Goal: Task Accomplishment & Management: Complete application form

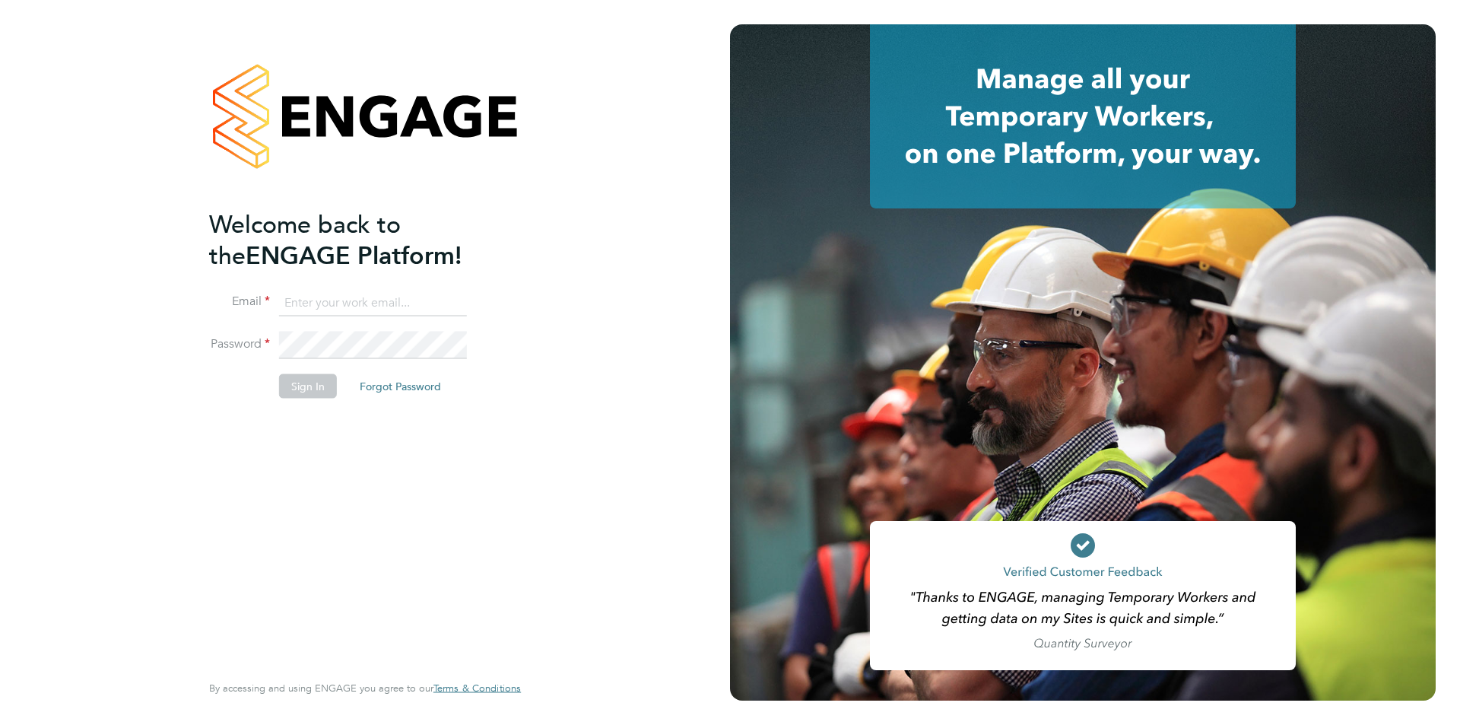
type input "anneliese.clifton@linearrecruitment.co.uk"
click at [294, 389] on button "Sign In" at bounding box center [308, 386] width 58 height 24
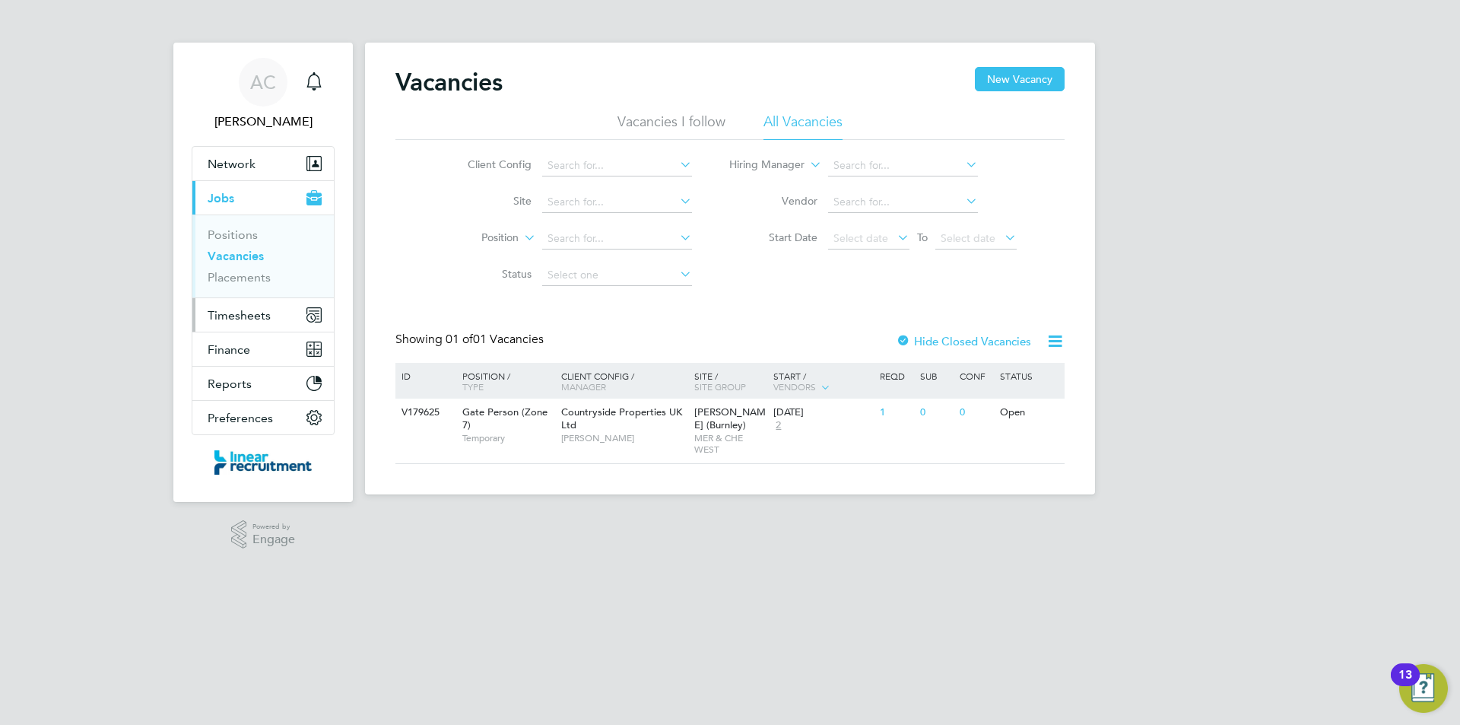
click at [259, 325] on button "Timesheets" at bounding box center [262, 314] width 141 height 33
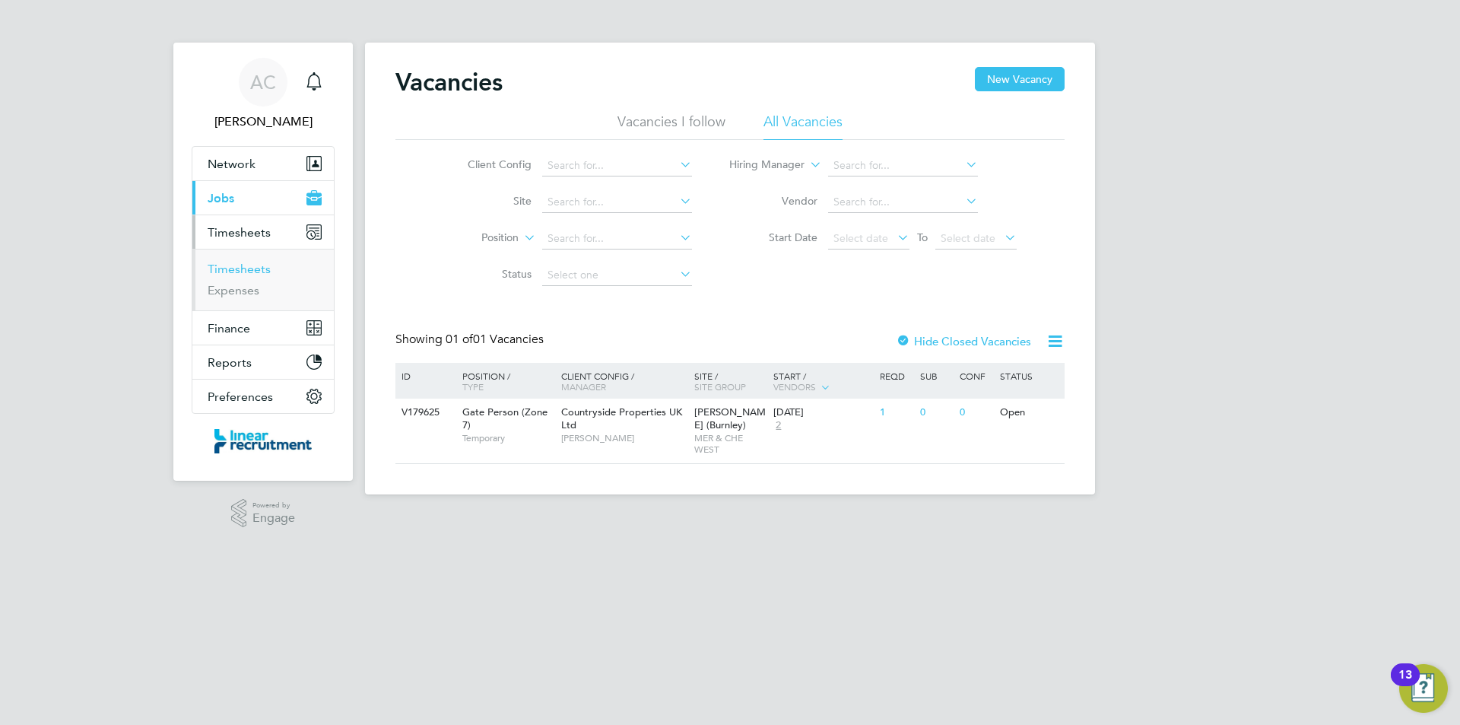
click at [246, 271] on link "Timesheets" at bounding box center [239, 269] width 63 height 14
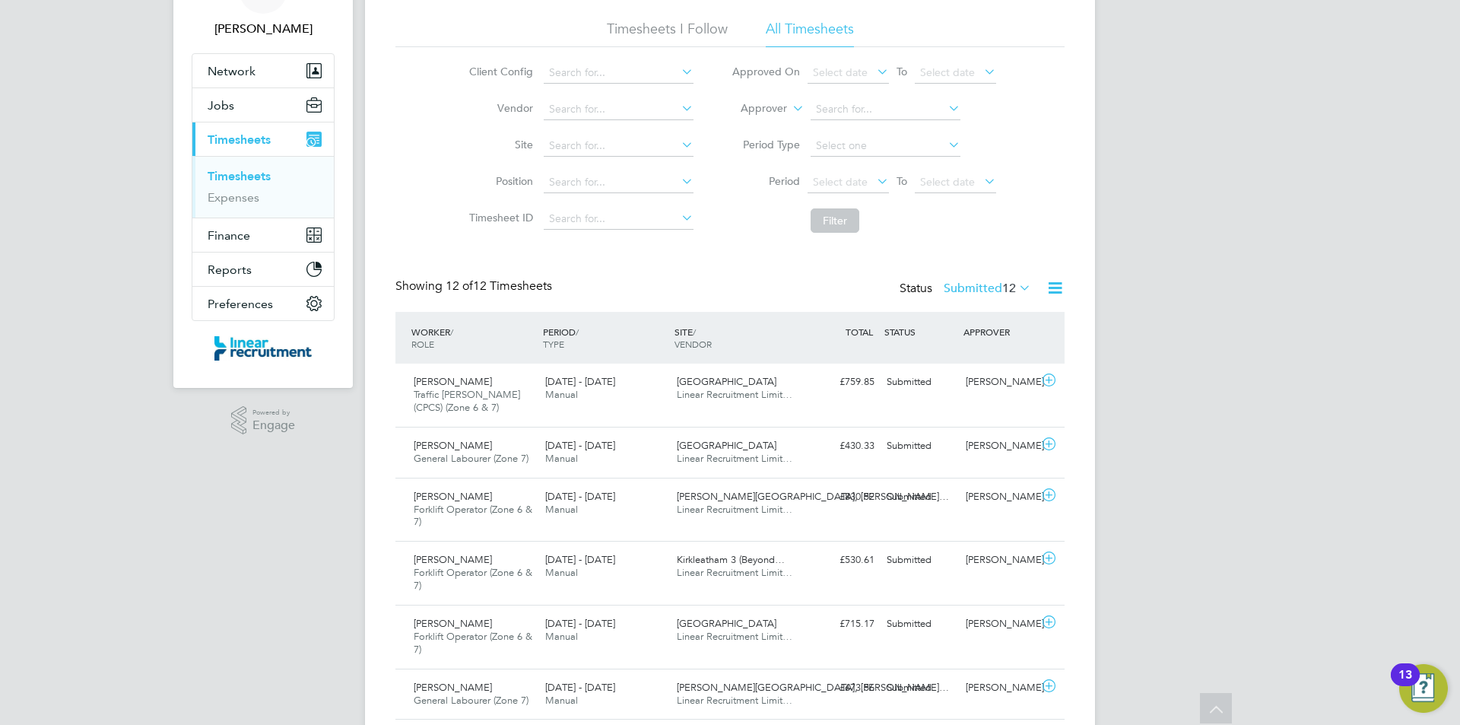
click at [983, 301] on div "Showing 12 of 12 Timesheets Status Submitted 12" at bounding box center [729, 294] width 669 height 33
click at [979, 290] on label "Submitted 12" at bounding box center [987, 288] width 87 height 15
click at [983, 376] on li "Approved" at bounding box center [968, 379] width 70 height 21
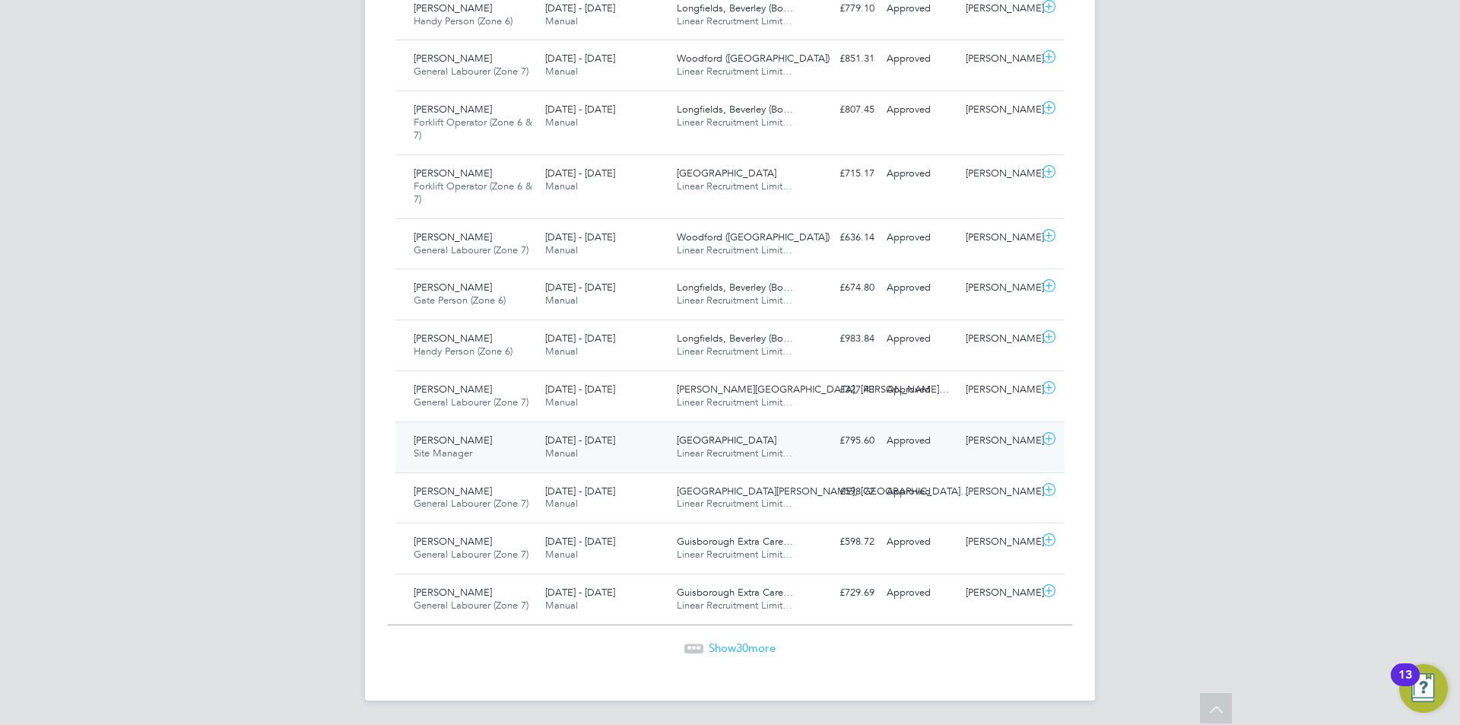
click at [522, 454] on div "[PERSON_NAME] Site Manager [DATE] - [DATE]" at bounding box center [474, 447] width 132 height 38
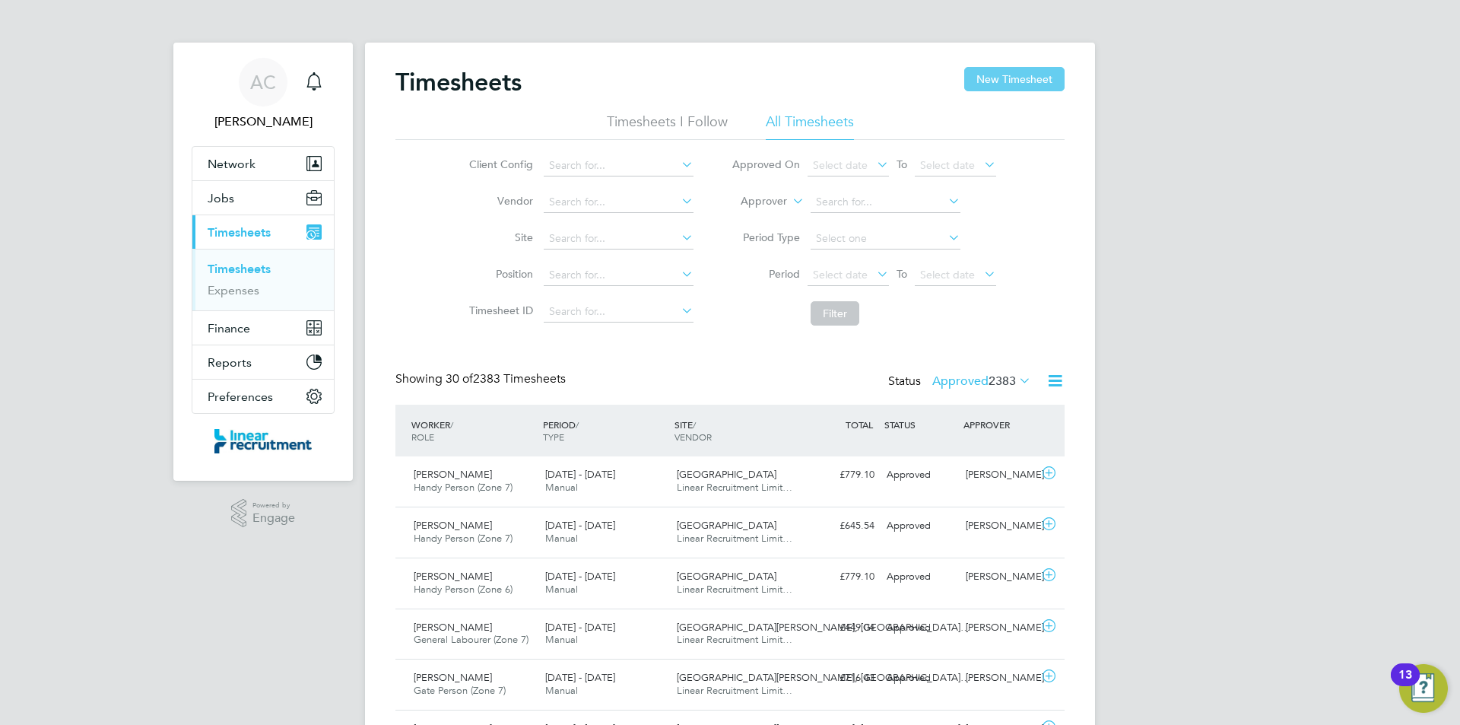
click at [1021, 69] on button "New Timesheet" at bounding box center [1014, 79] width 100 height 24
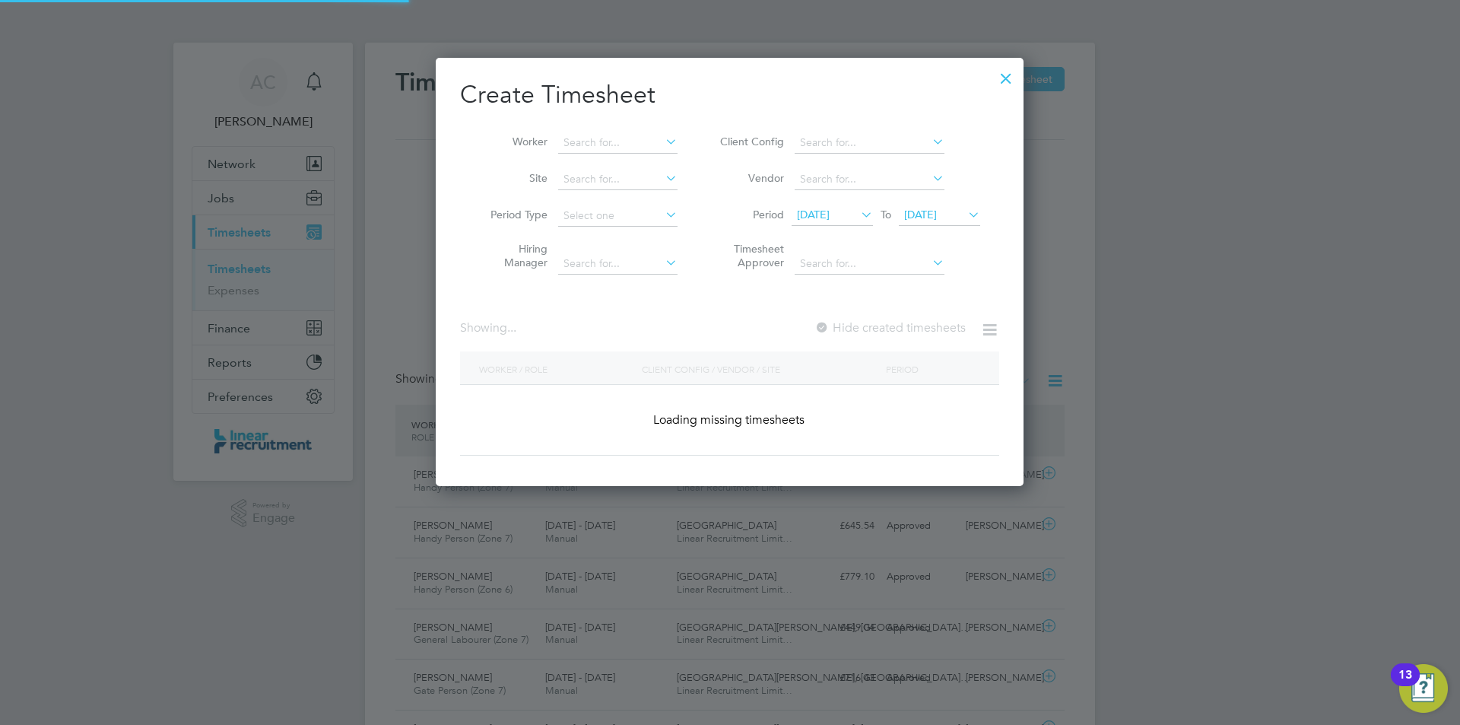
scroll to position [1248, 589]
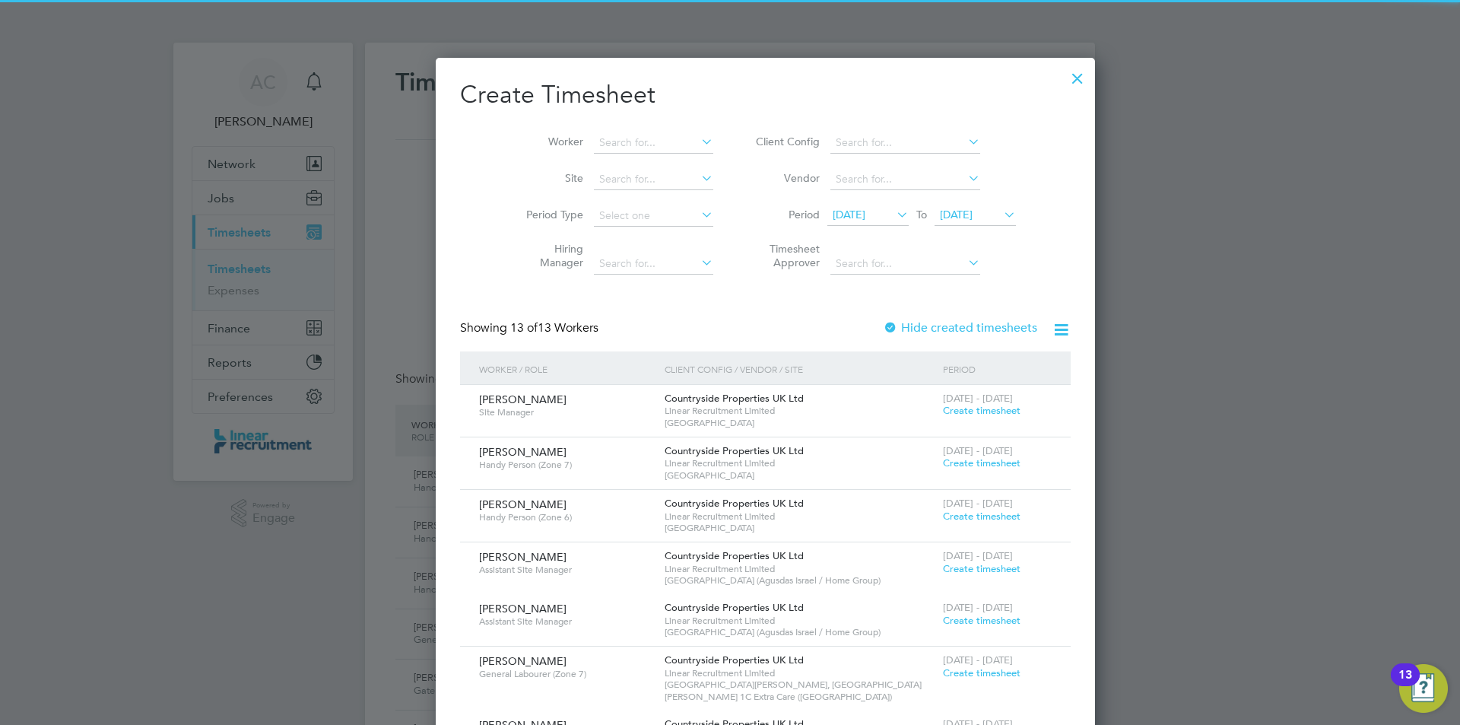
click at [972, 224] on span "[DATE]" at bounding box center [975, 215] width 81 height 21
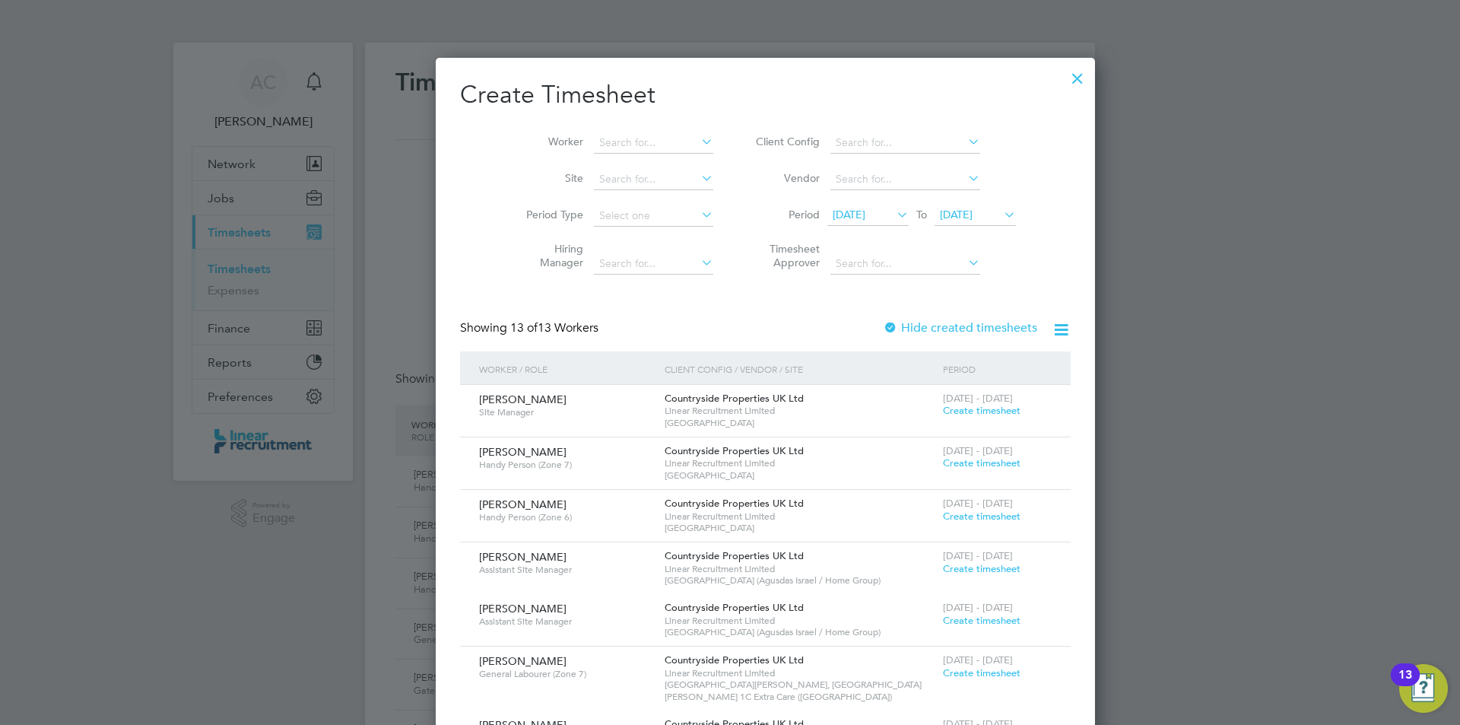
scroll to position [592, 0]
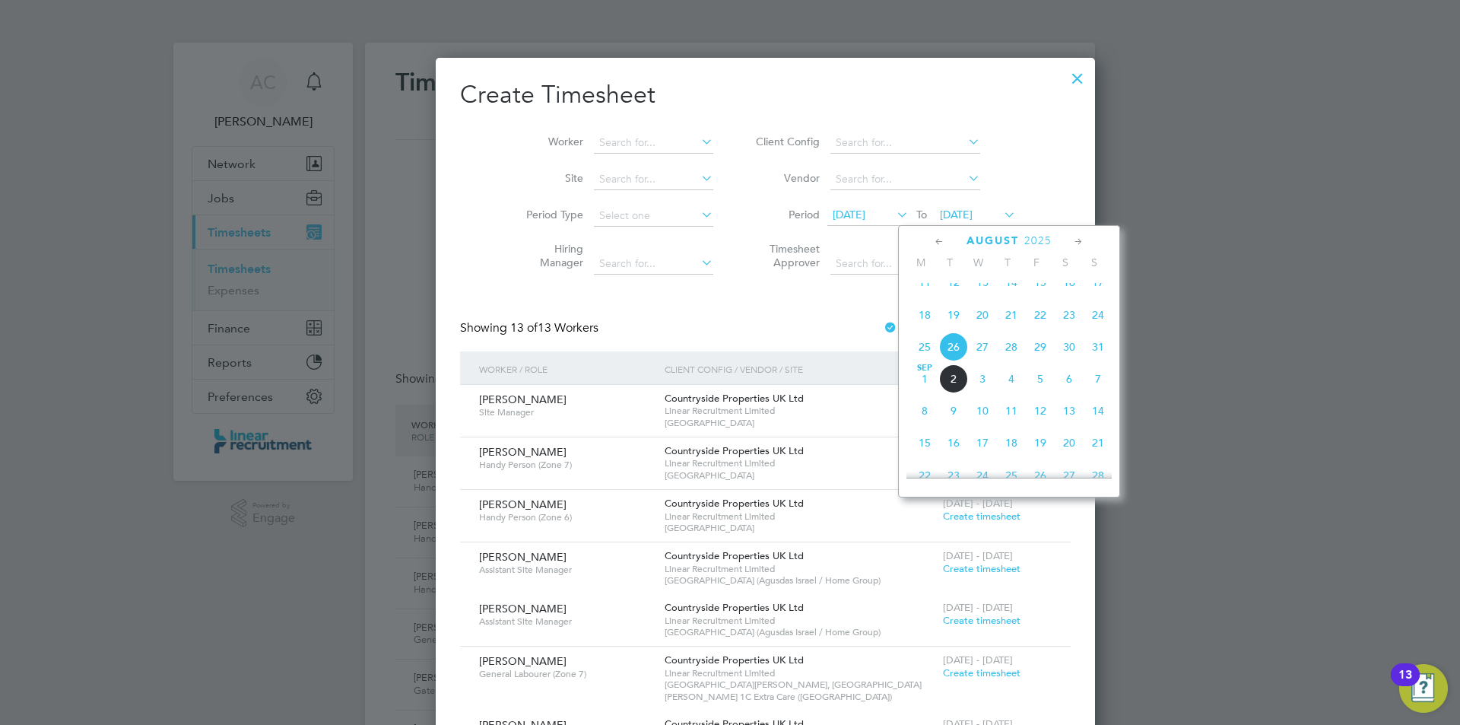
click at [1108, 352] on span "31" at bounding box center [1098, 346] width 29 height 29
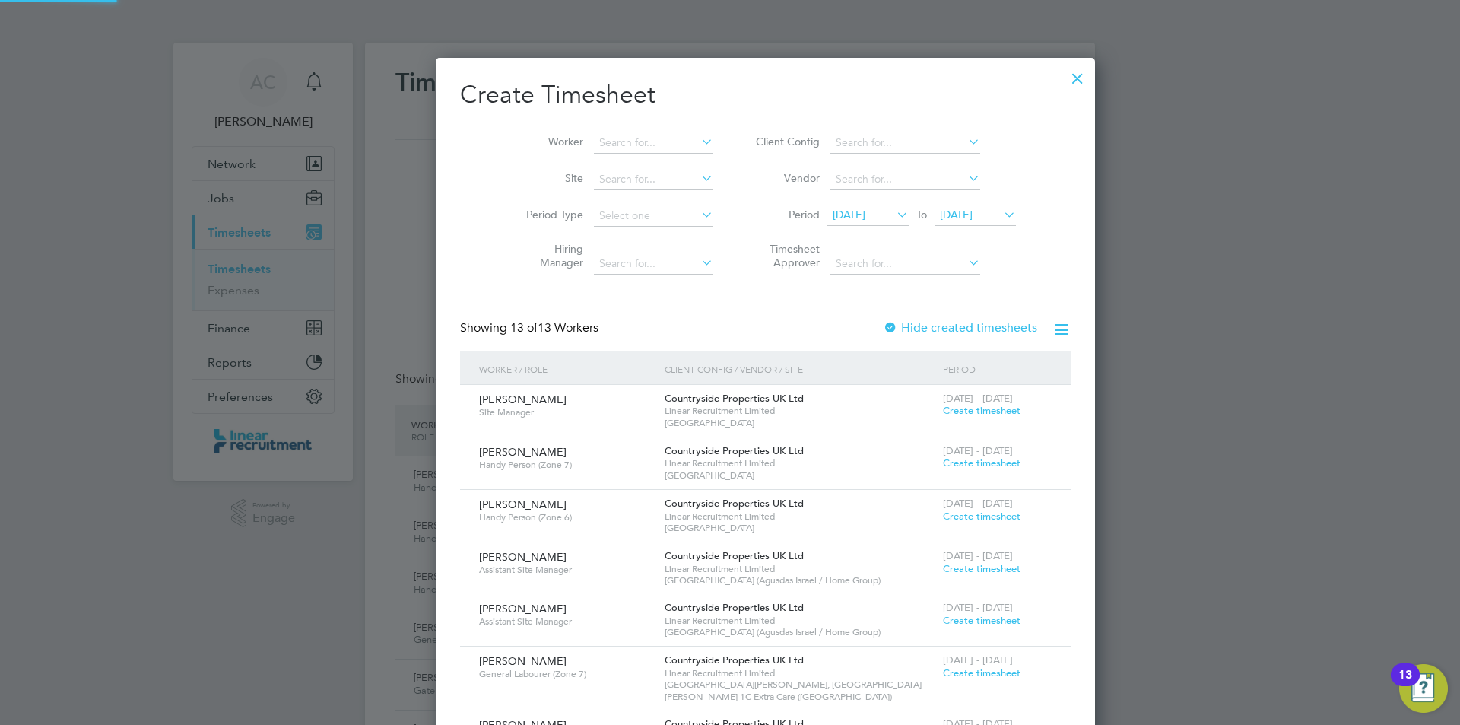
scroll to position [1248, 589]
click at [833, 216] on span "[DATE]" at bounding box center [849, 215] width 33 height 14
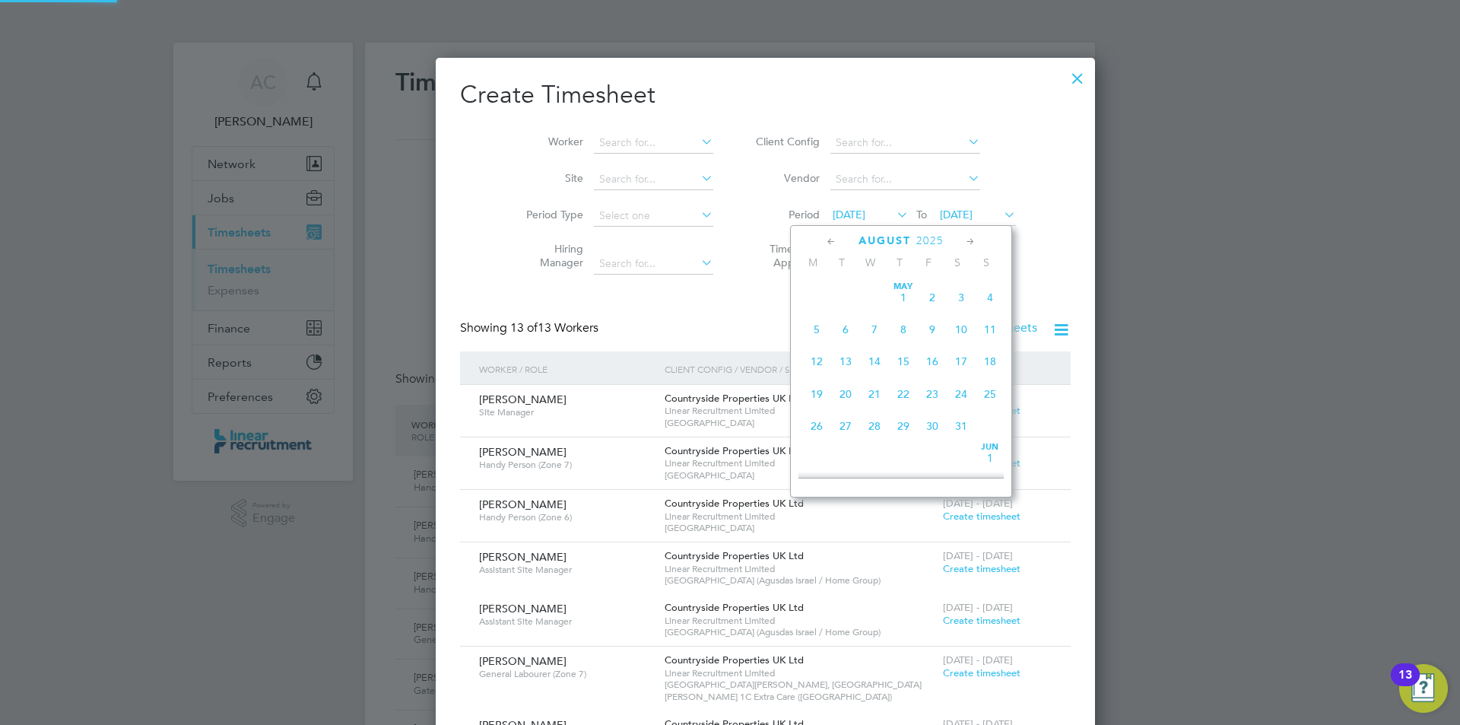
scroll to position [560, 0]
click at [826, 391] on span "25" at bounding box center [816, 379] width 29 height 29
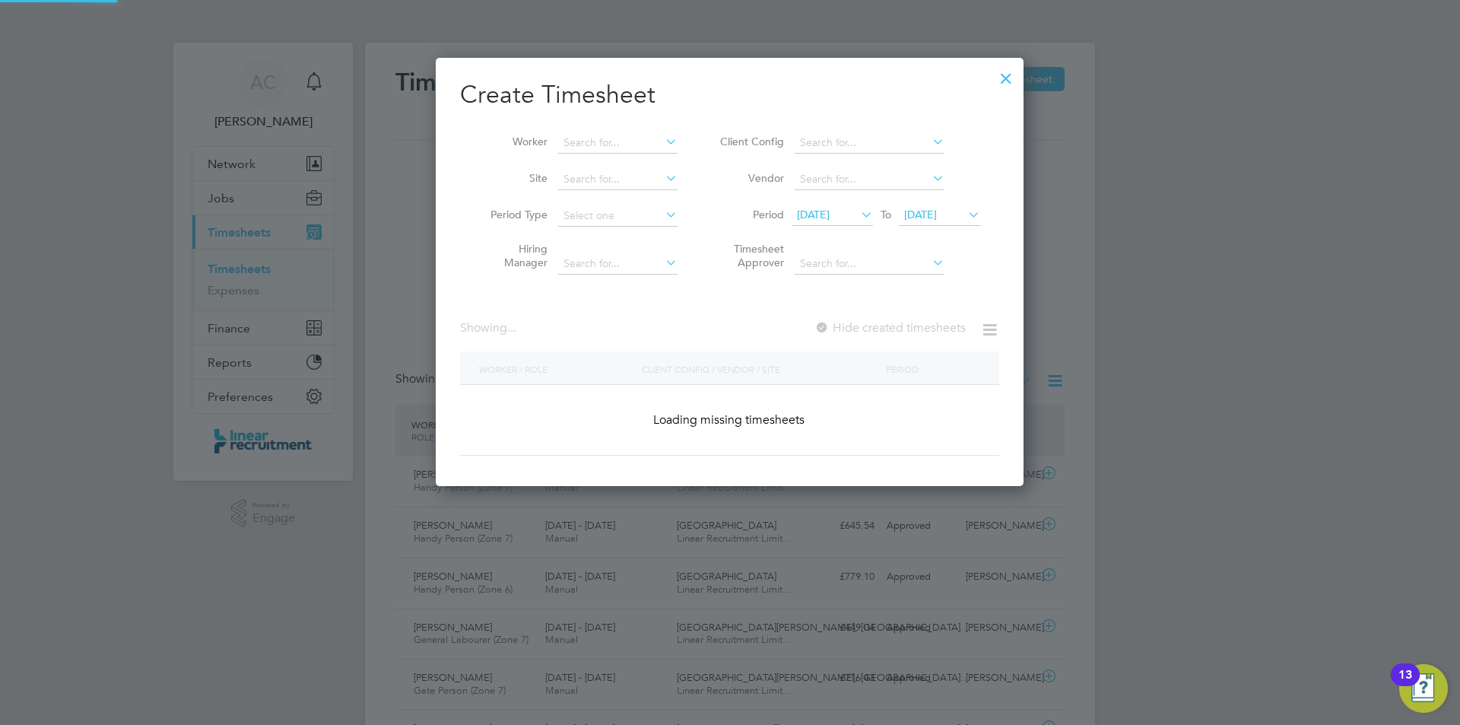
scroll to position [936, 589]
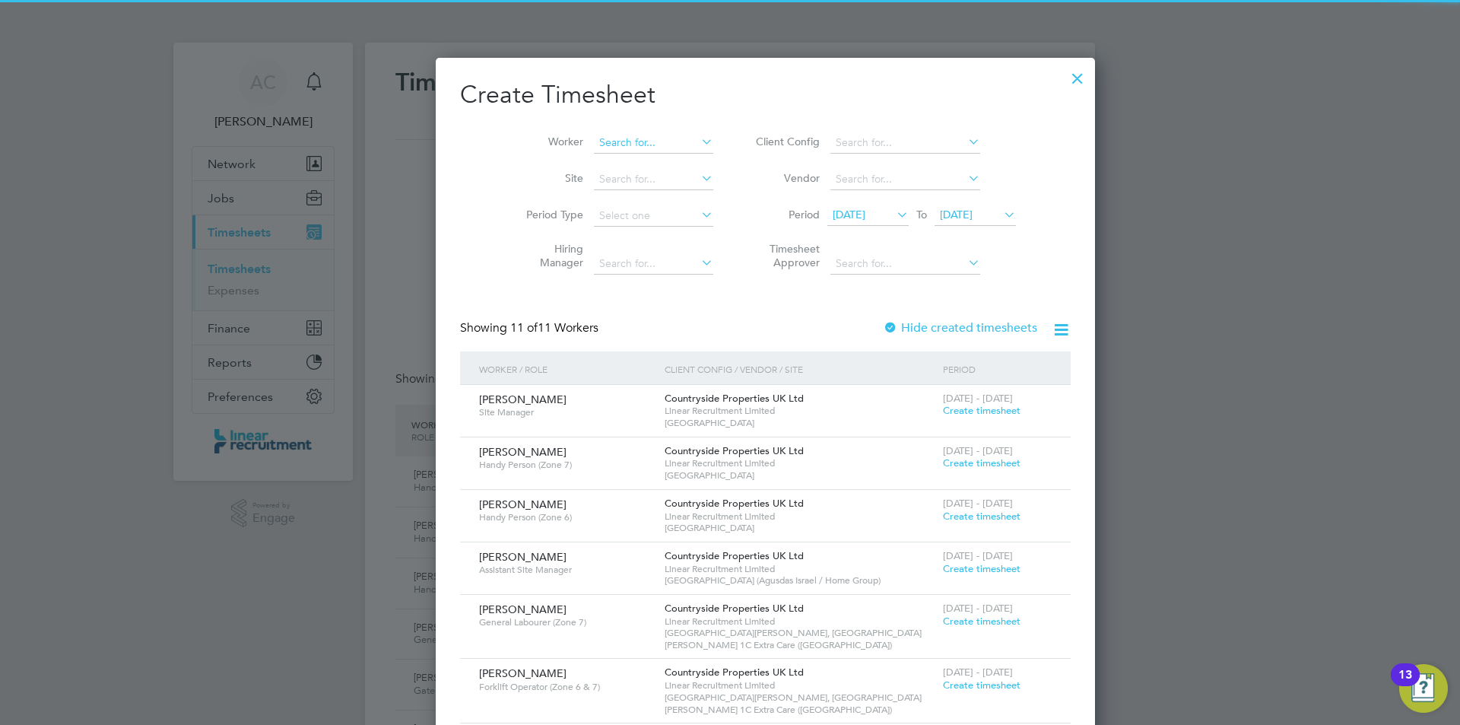
click at [642, 144] on input at bounding box center [653, 142] width 119 height 21
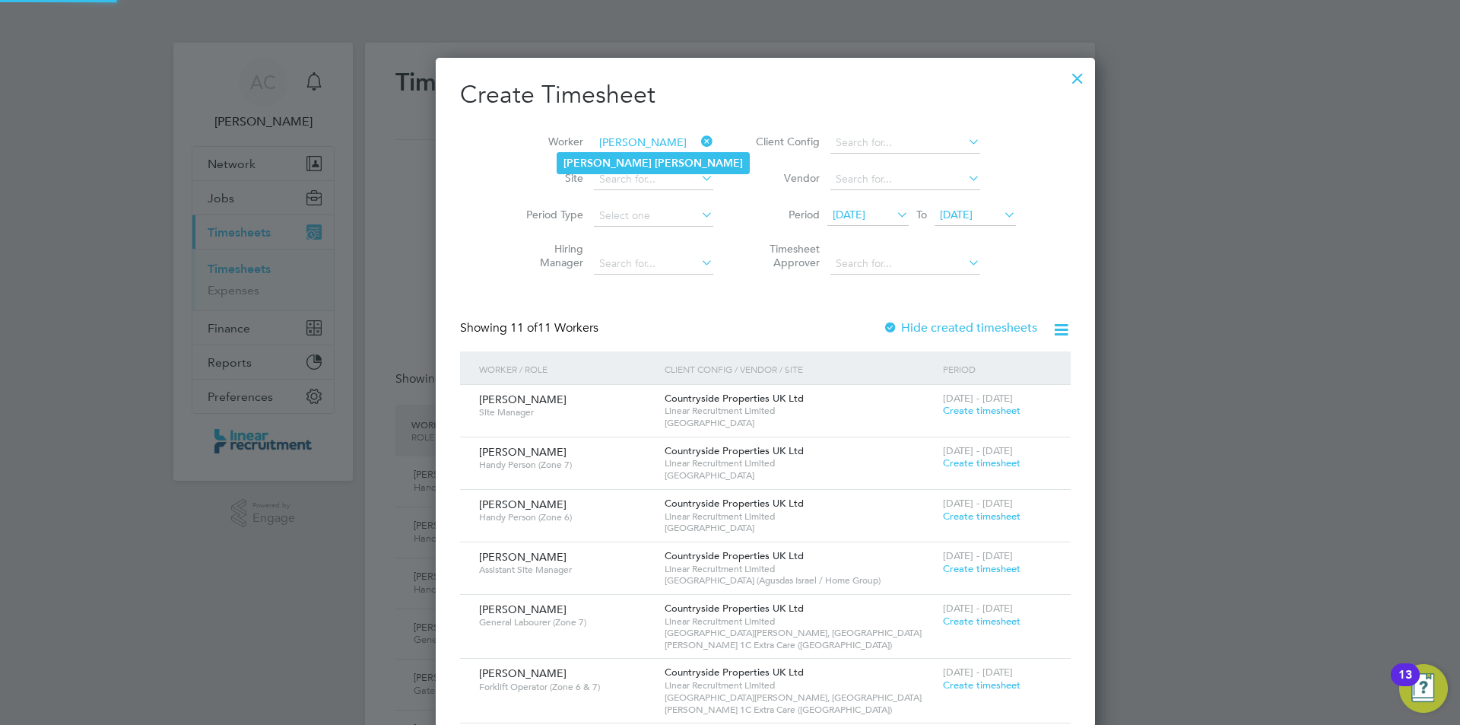
click at [659, 157] on li "[PERSON_NAME]" at bounding box center [653, 163] width 192 height 21
type input "[PERSON_NAME]"
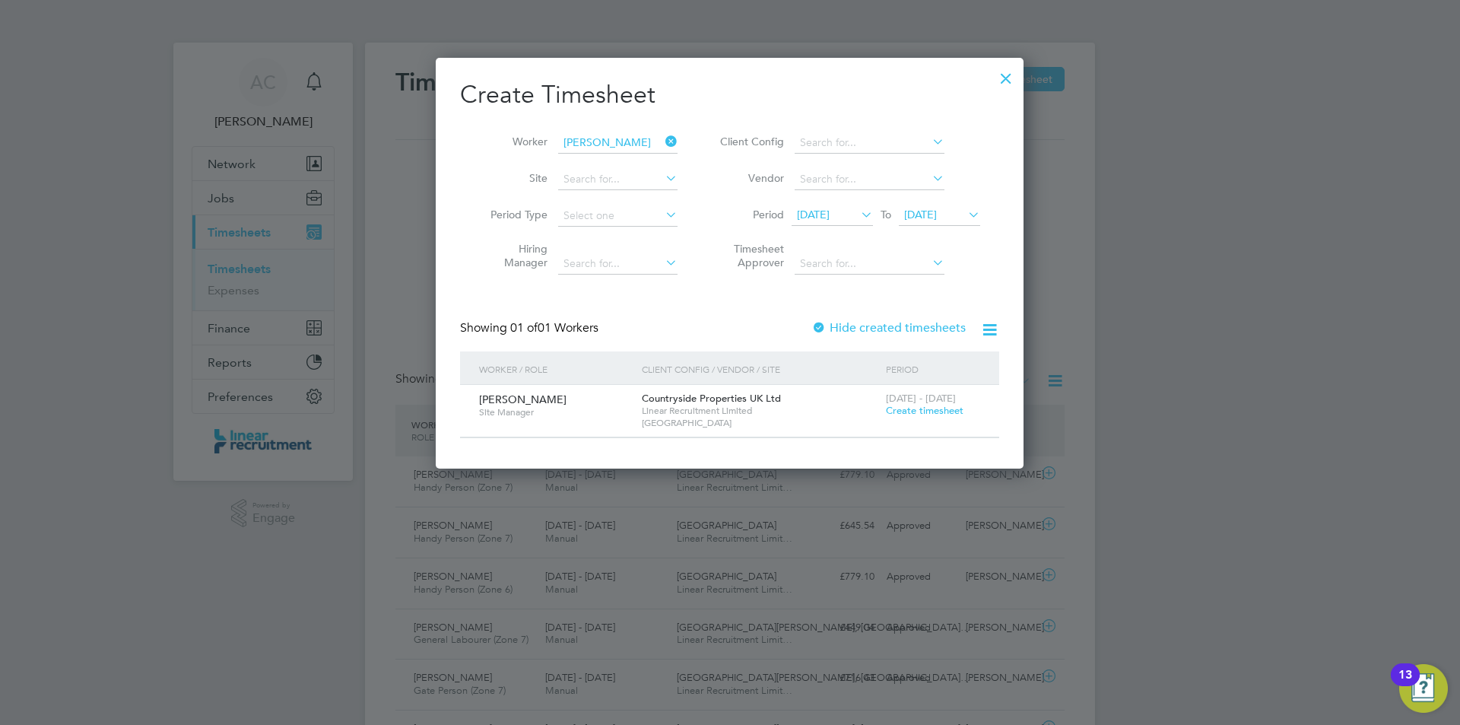
scroll to position [410, 589]
click at [923, 413] on span "Create timesheet" at bounding box center [925, 410] width 78 height 13
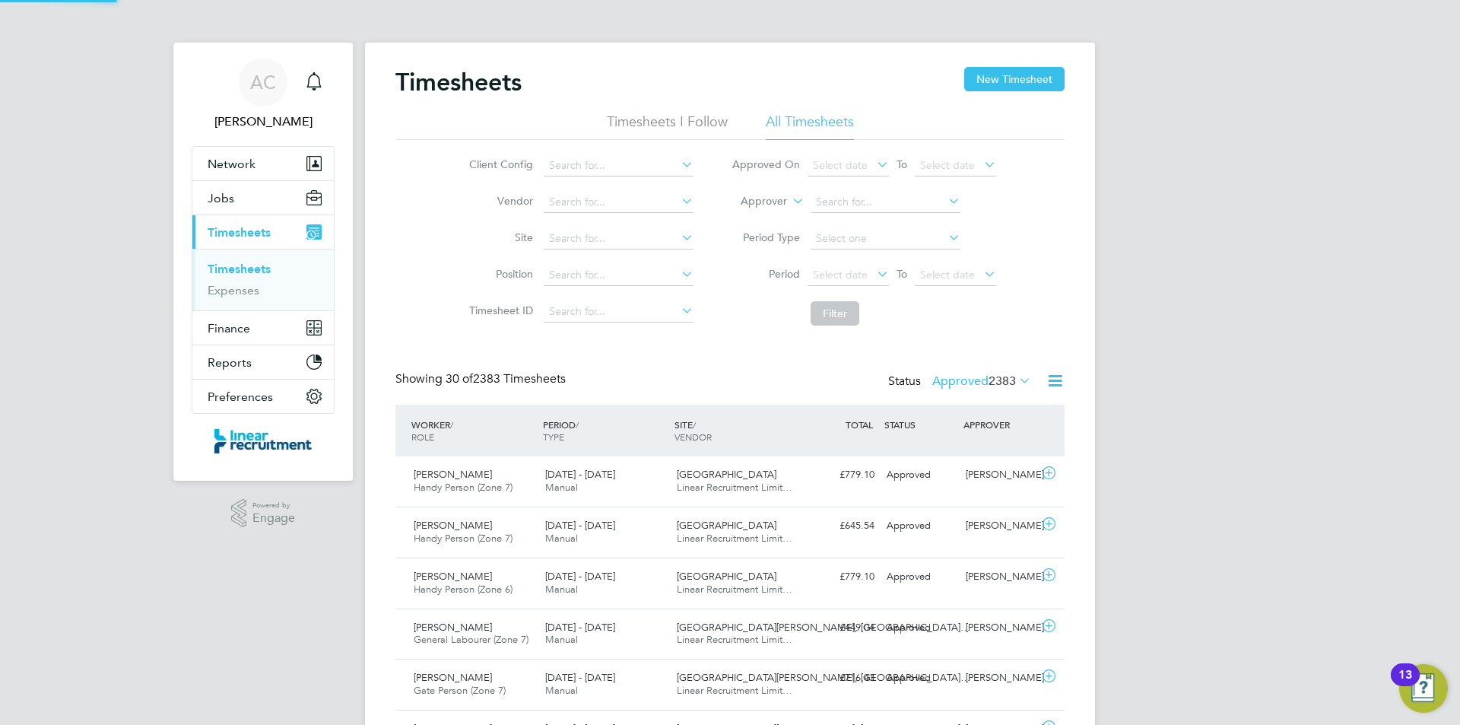
scroll to position [39, 132]
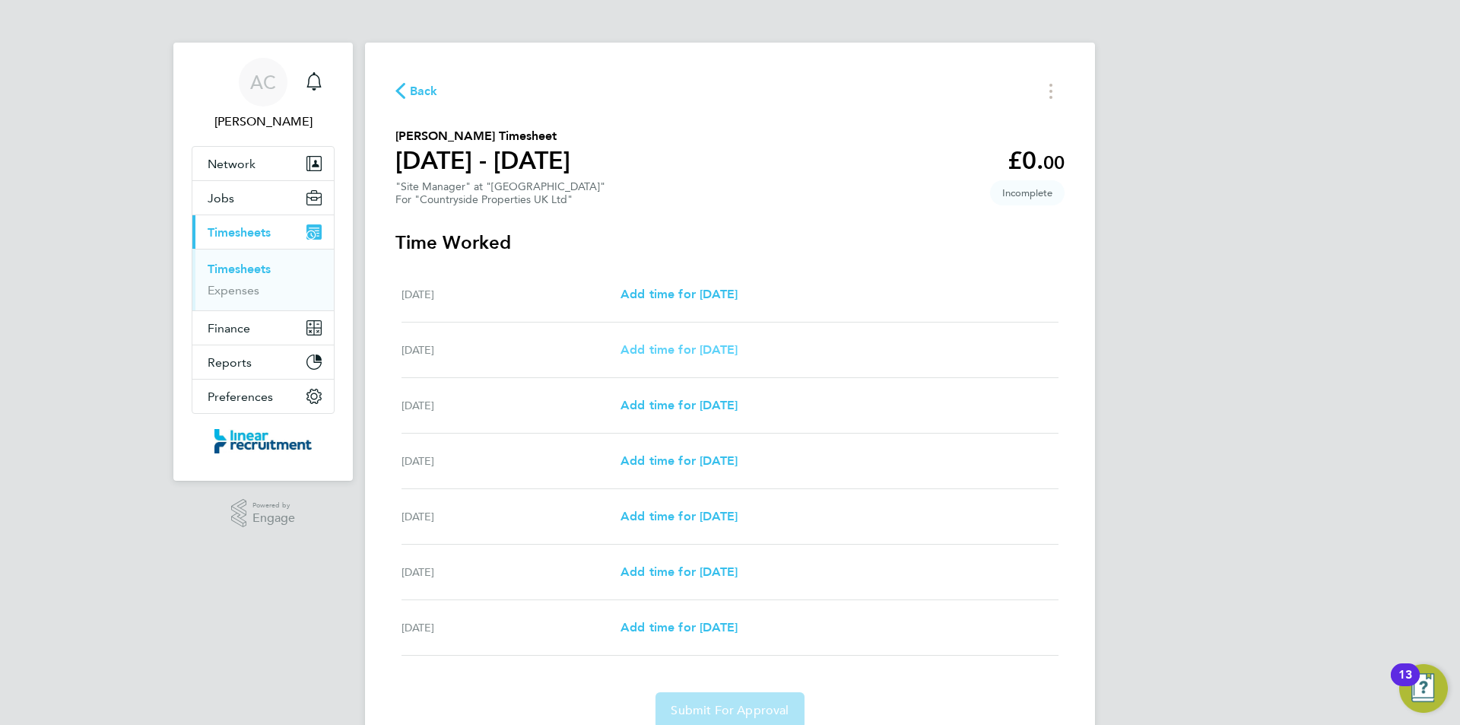
click at [713, 342] on span "Add time for [DATE]" at bounding box center [679, 349] width 117 height 14
select select "30"
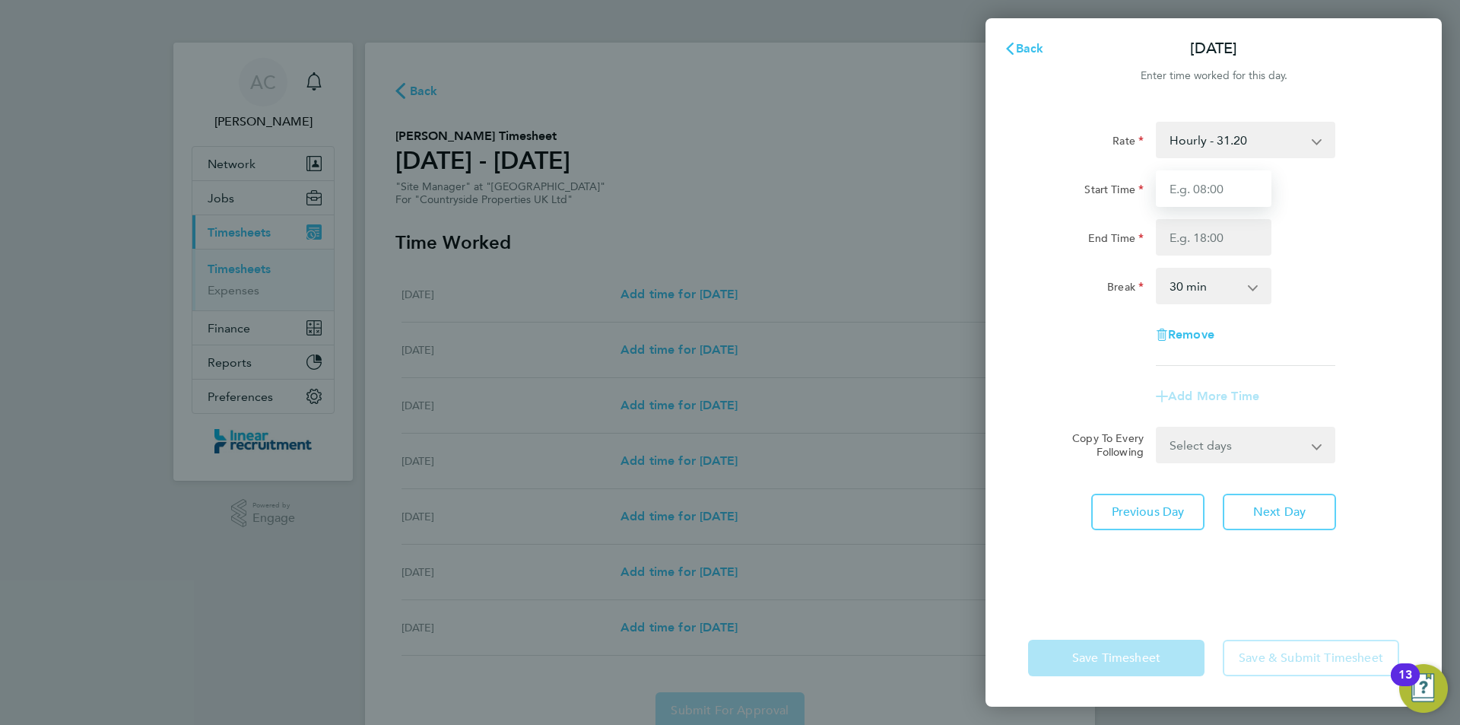
click at [1229, 186] on input "Start Time" at bounding box center [1214, 188] width 116 height 37
type input "07:30"
type input "16:30"
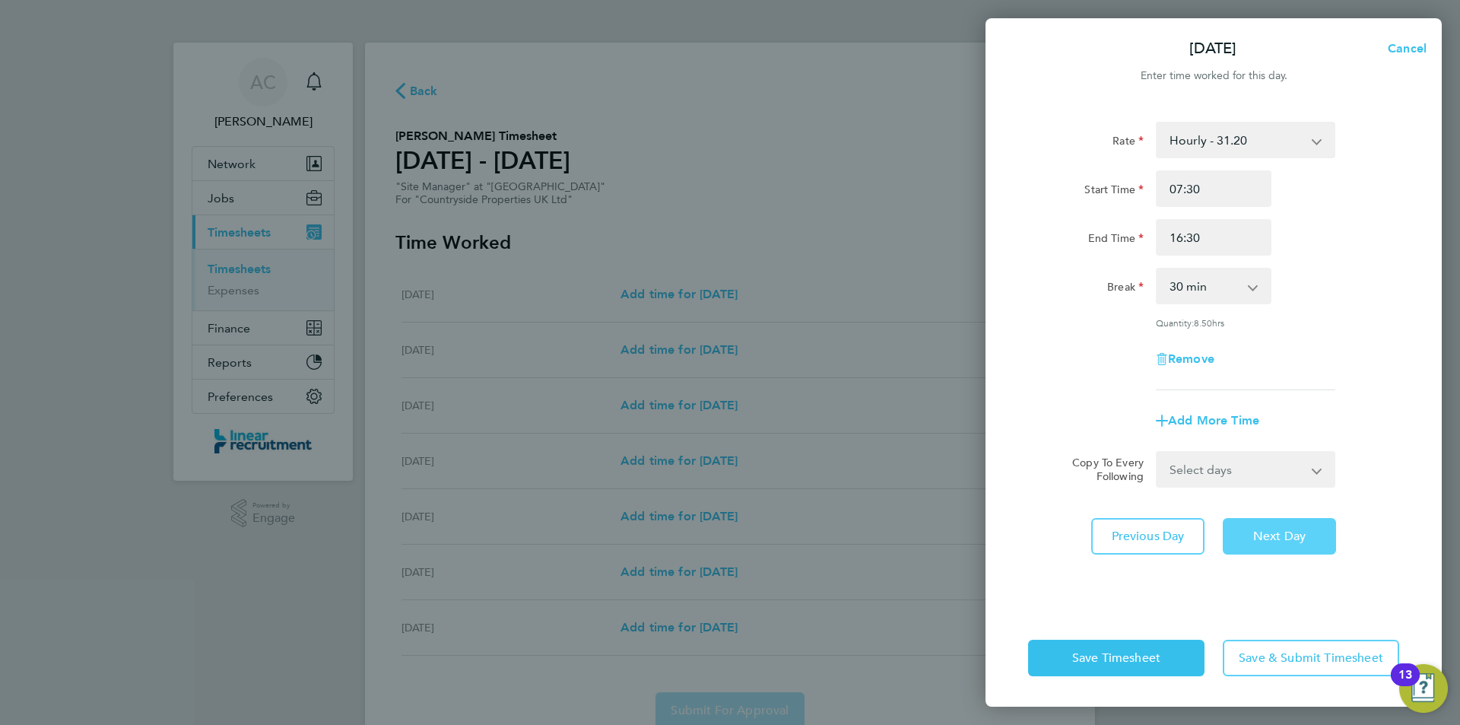
click at [1239, 522] on button "Next Day" at bounding box center [1279, 536] width 113 height 37
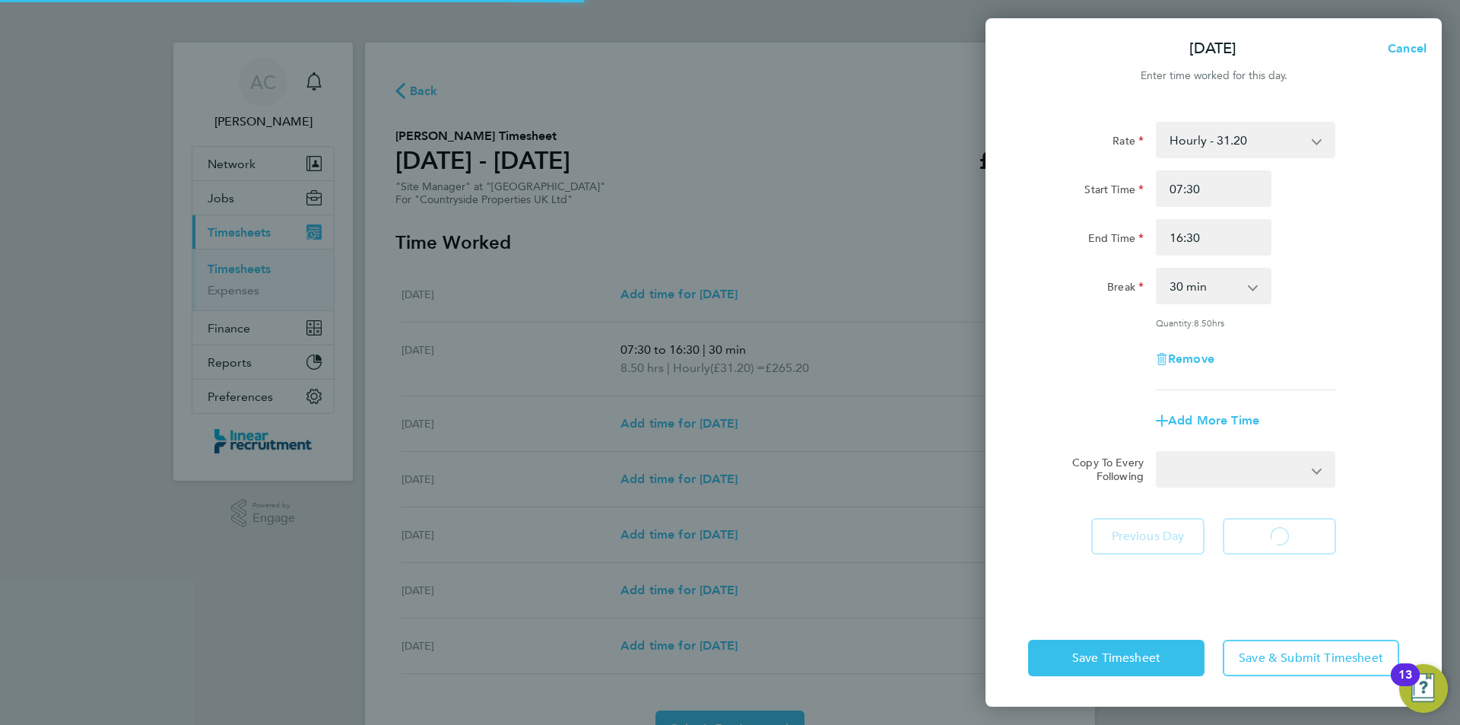
select select "30"
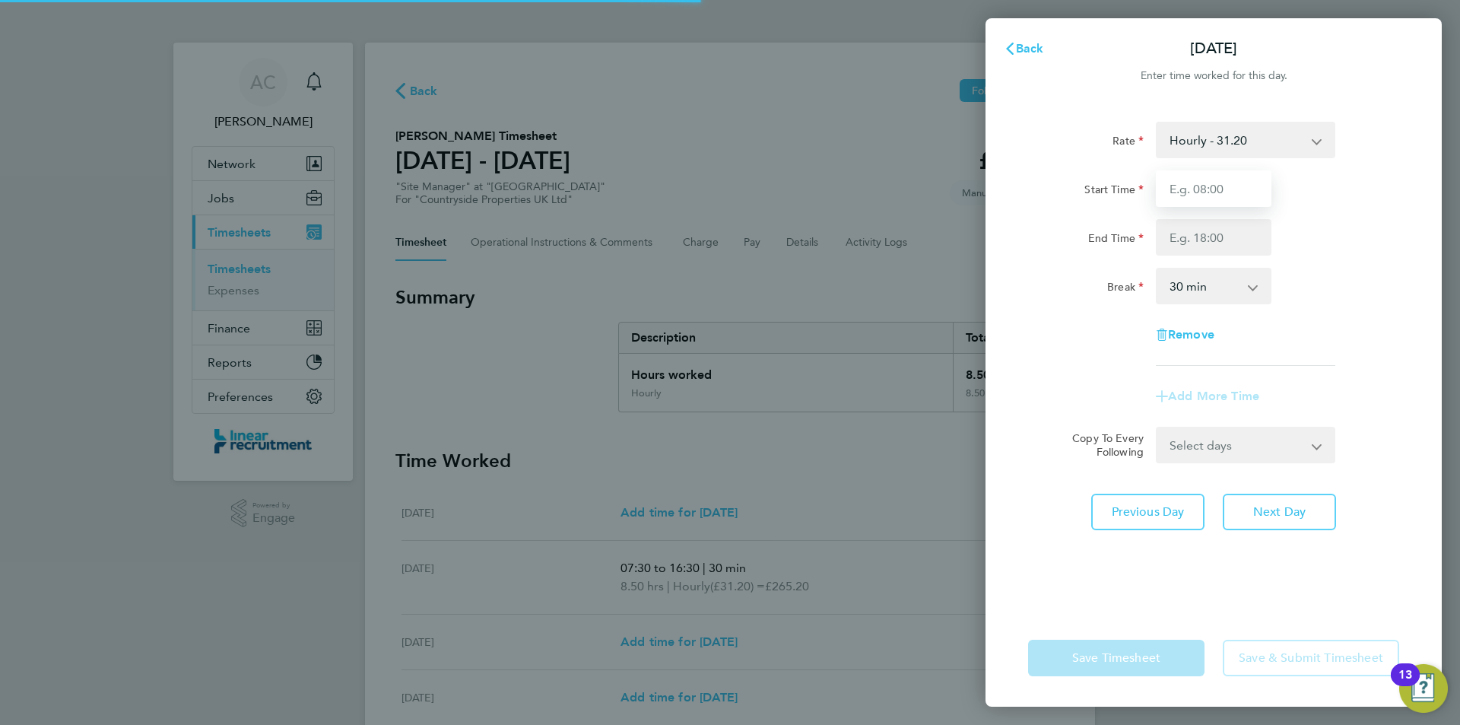
click at [1214, 194] on input "Start Time" at bounding box center [1214, 188] width 116 height 37
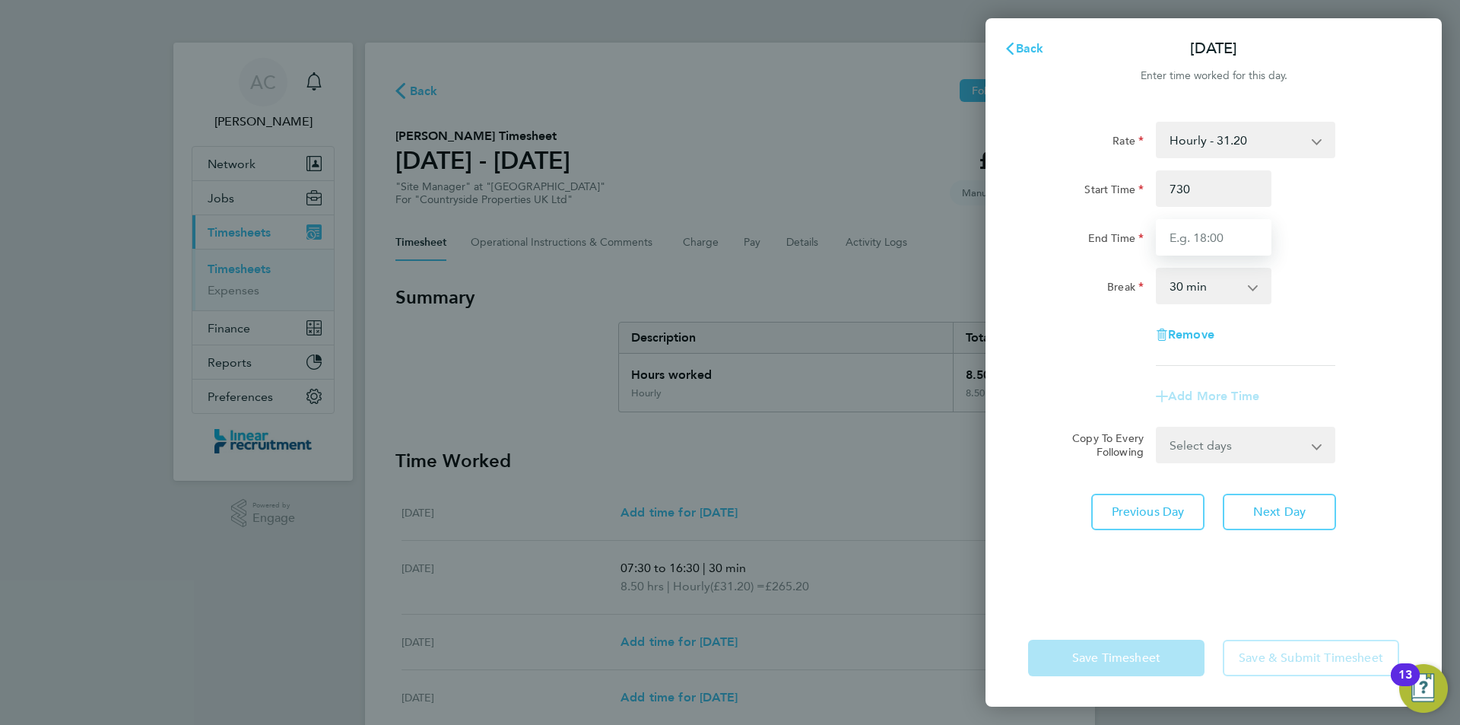
type input "07:30"
type input "16:30"
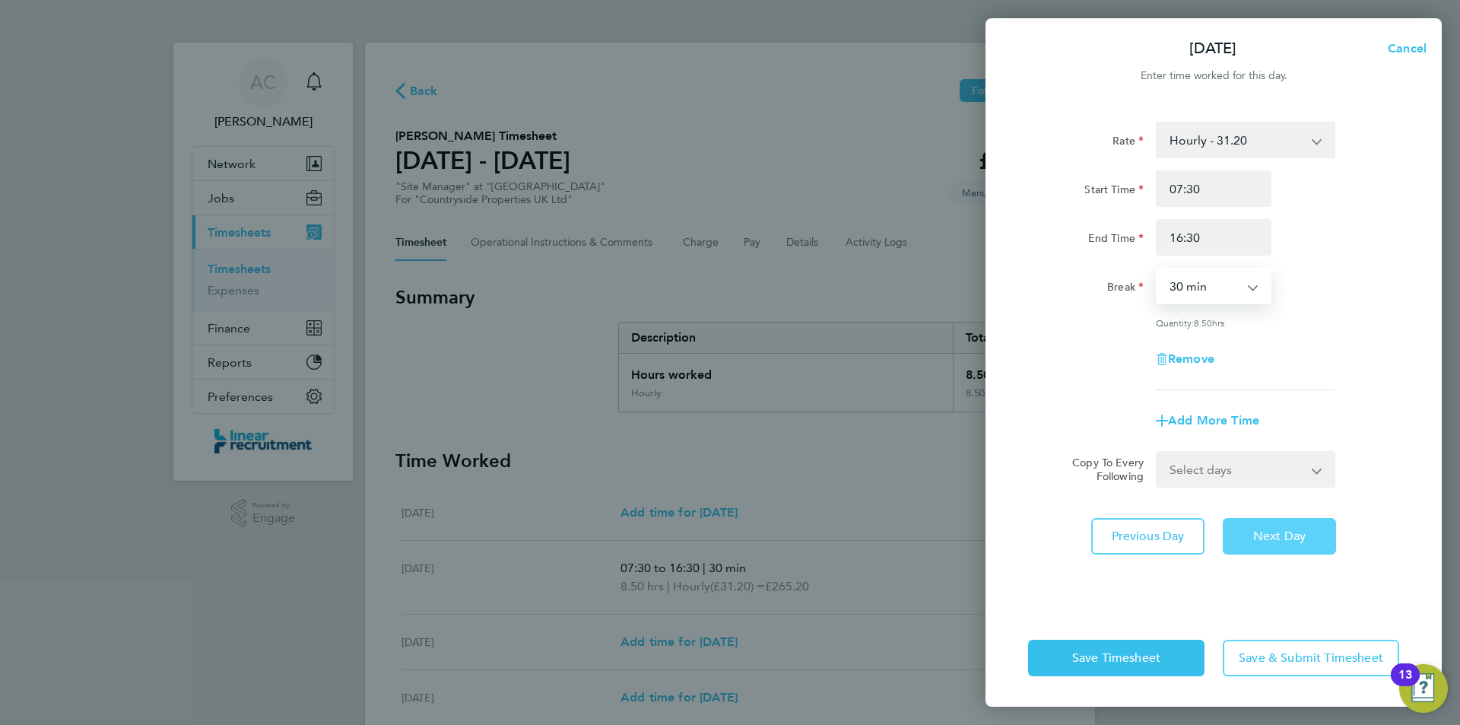
click at [1299, 535] on span "Next Day" at bounding box center [1279, 536] width 52 height 15
select select "30"
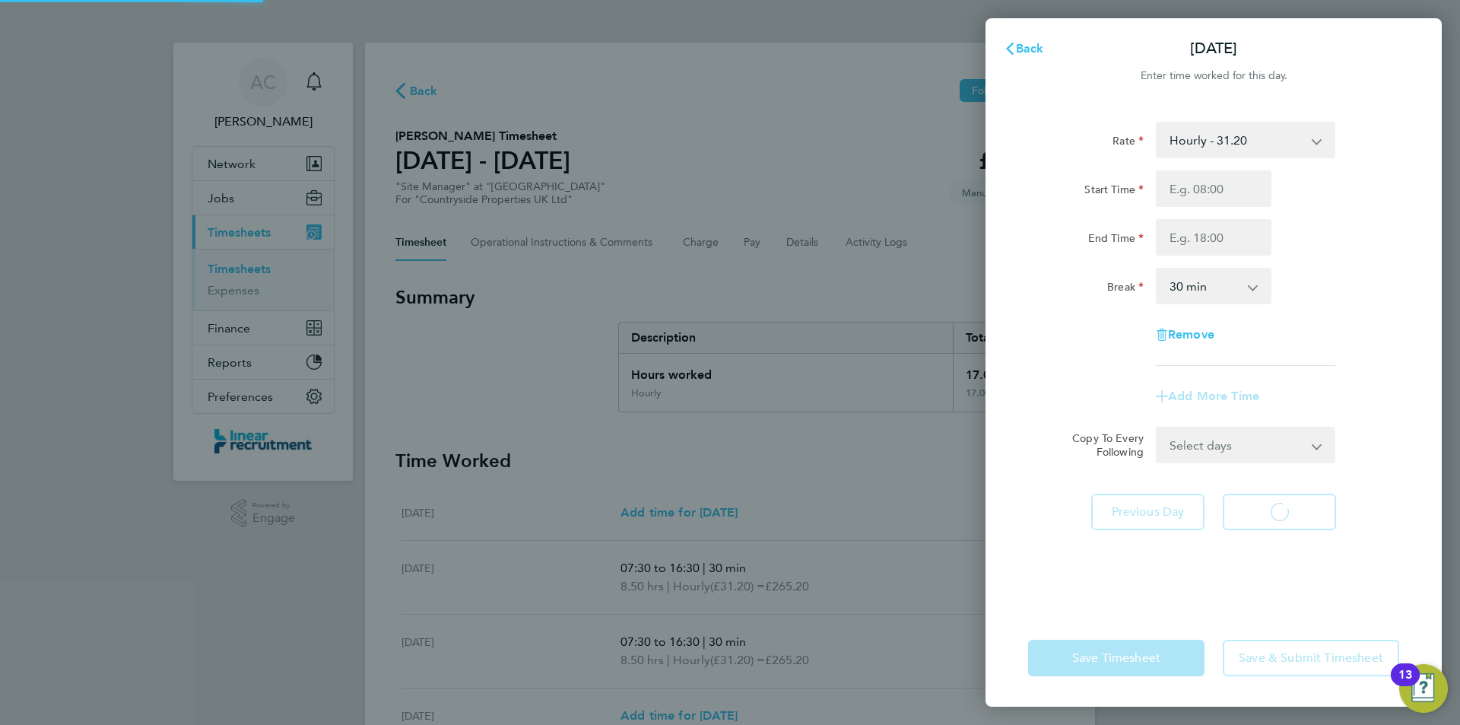
select select "30"
drag, startPoint x: 1179, startPoint y: 176, endPoint x: 1205, endPoint y: 174, distance: 25.9
click at [1205, 174] on input "Start Time" at bounding box center [1214, 188] width 116 height 37
type input "07:30"
type input "16:30"
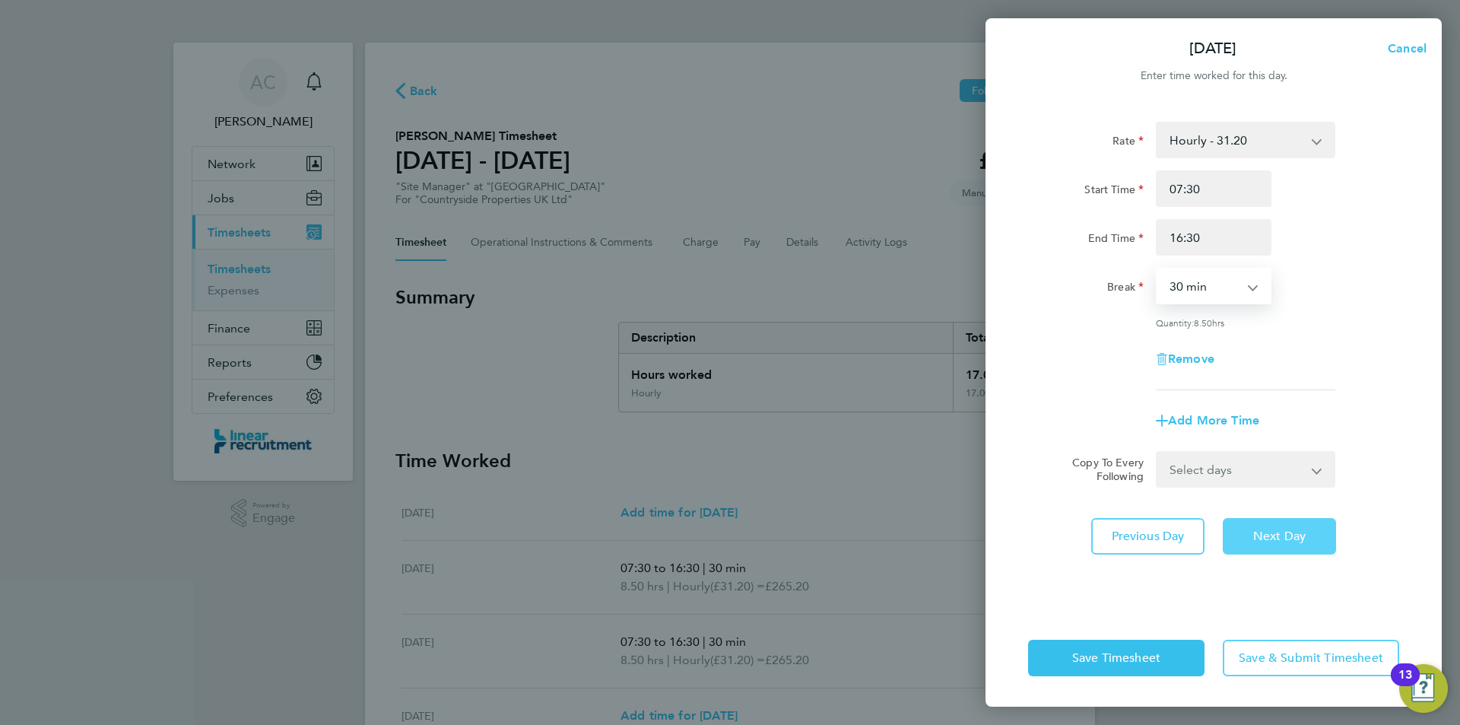
click at [1297, 532] on span "Next Day" at bounding box center [1279, 536] width 52 height 15
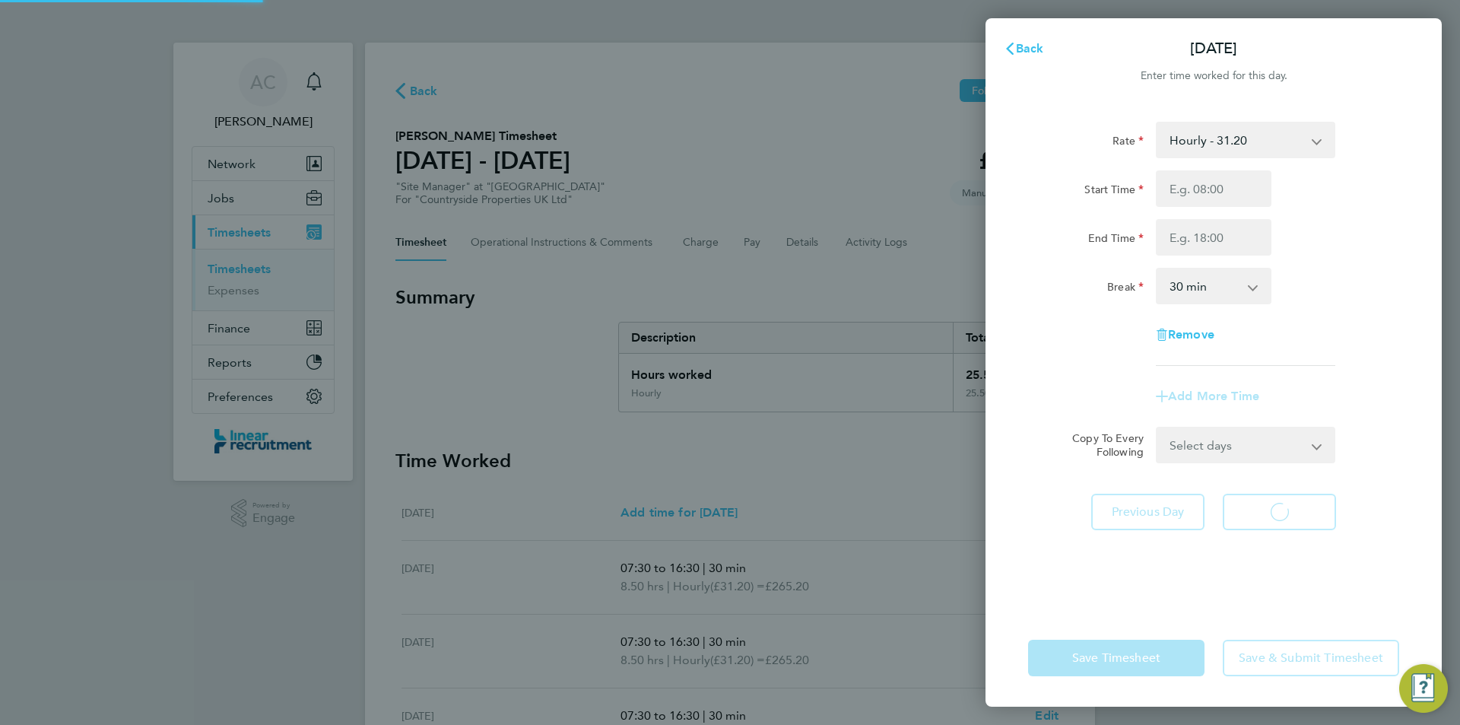
select select "30"
click at [1198, 198] on input "Start Time" at bounding box center [1214, 188] width 116 height 37
type input "07:30"
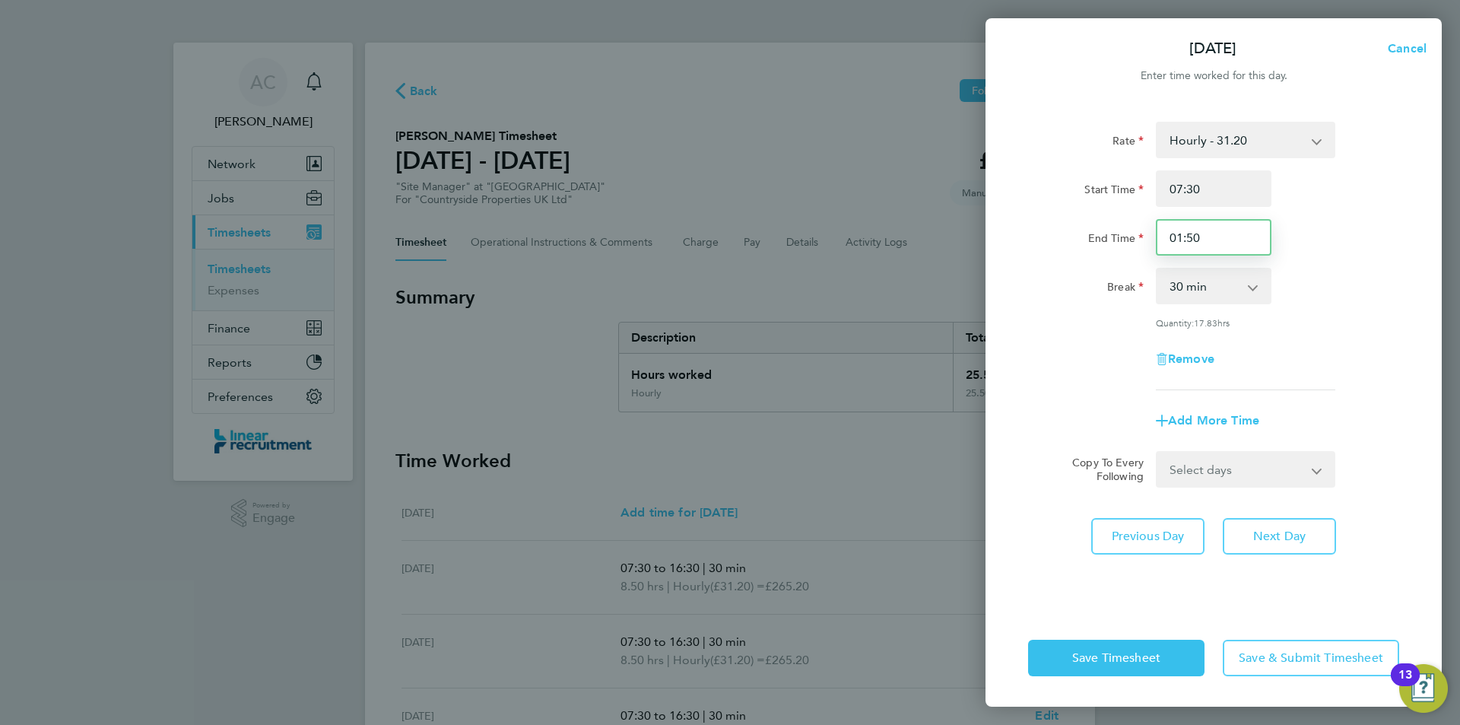
drag, startPoint x: 1234, startPoint y: 236, endPoint x: 1065, endPoint y: 212, distance: 171.2
click at [1118, 218] on div "Start Time 07:30 End Time 01:50" at bounding box center [1213, 212] width 383 height 85
type input "15:30"
click at [1169, 665] on button "Save Timesheet" at bounding box center [1116, 658] width 176 height 37
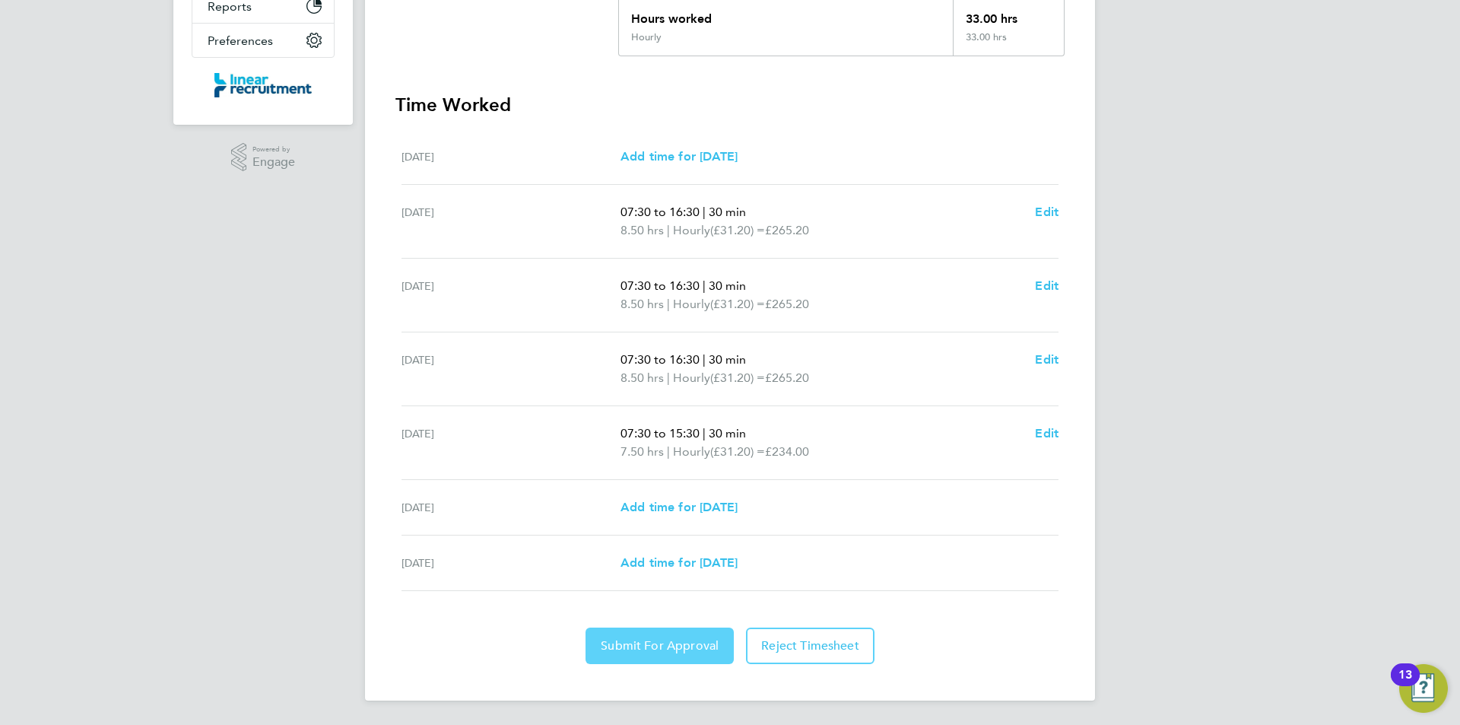
click at [676, 642] on span "Submit For Approval" at bounding box center [660, 645] width 118 height 15
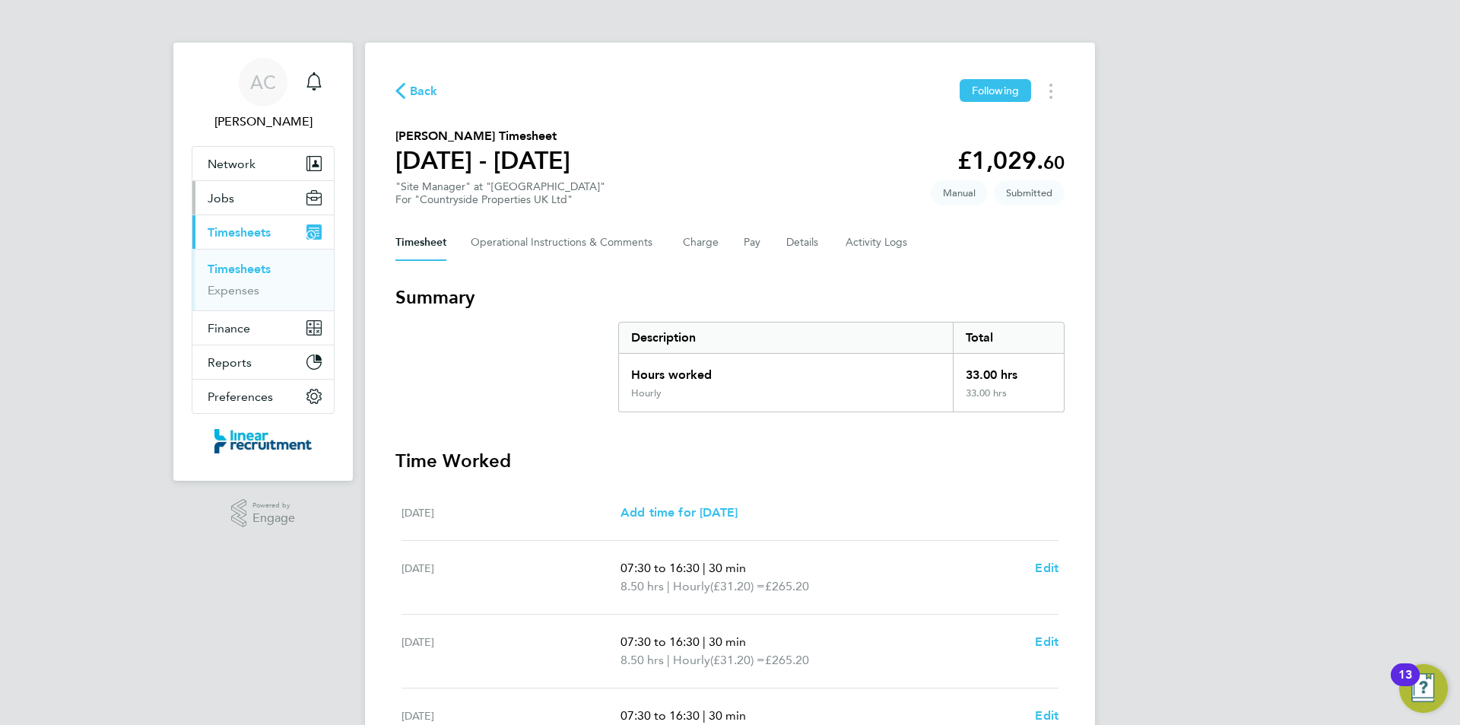
click at [257, 195] on button "Jobs" at bounding box center [262, 197] width 141 height 33
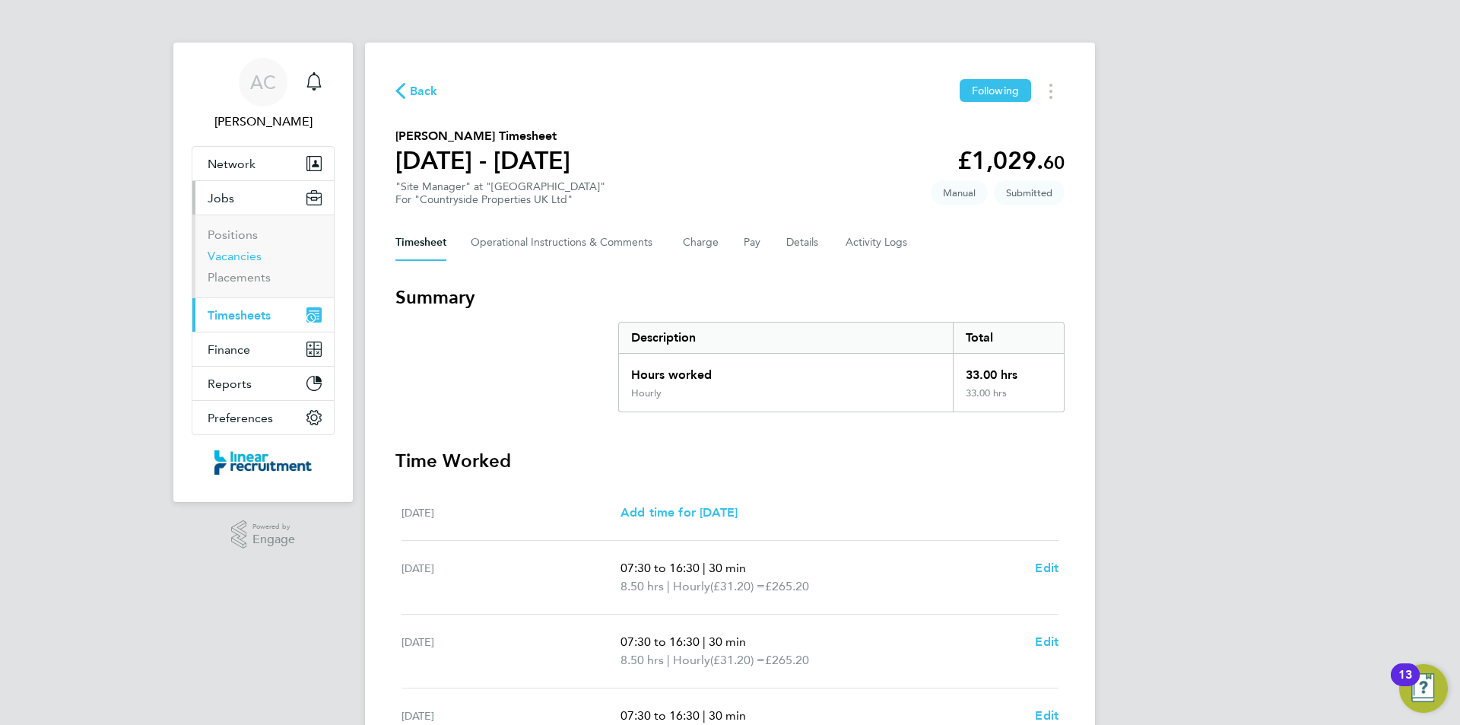
click at [256, 259] on link "Vacancies" at bounding box center [235, 256] width 54 height 14
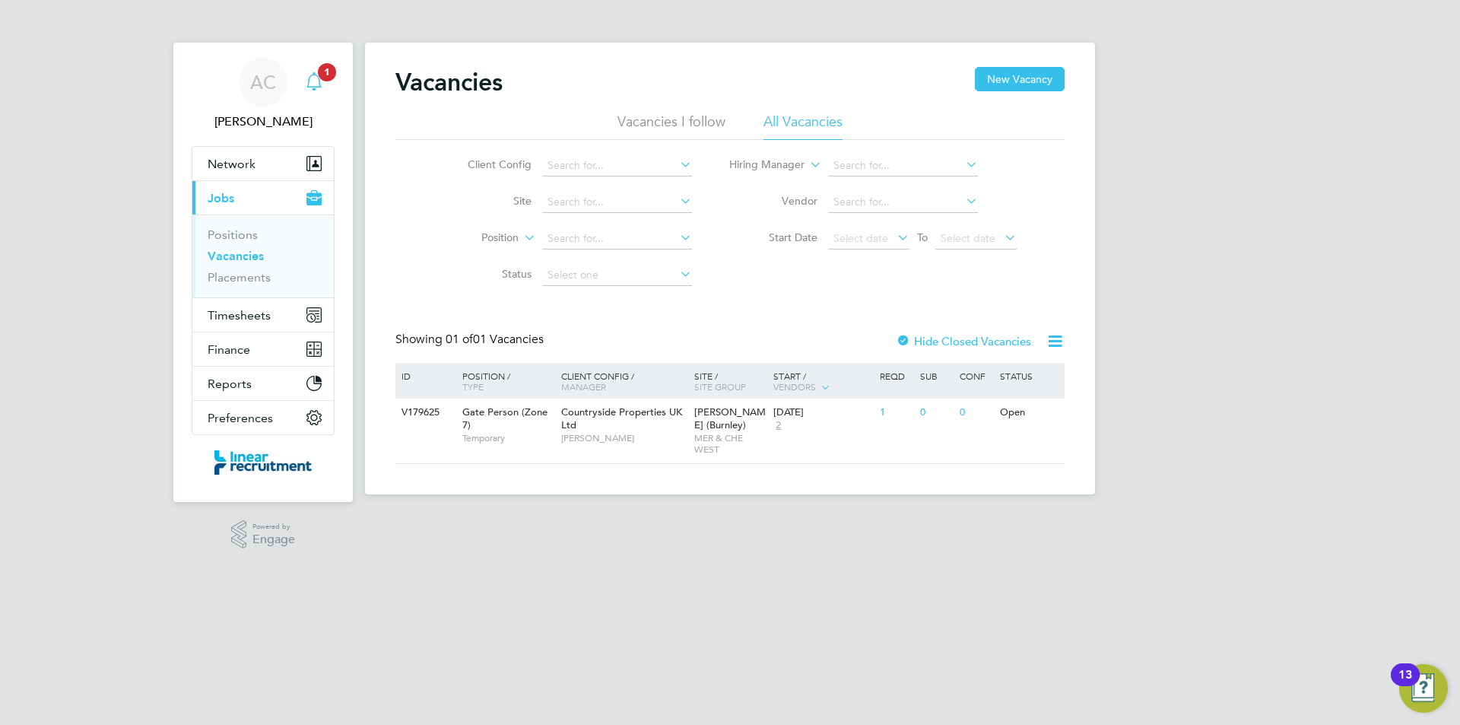
click at [320, 81] on icon "Main navigation" at bounding box center [314, 81] width 18 height 18
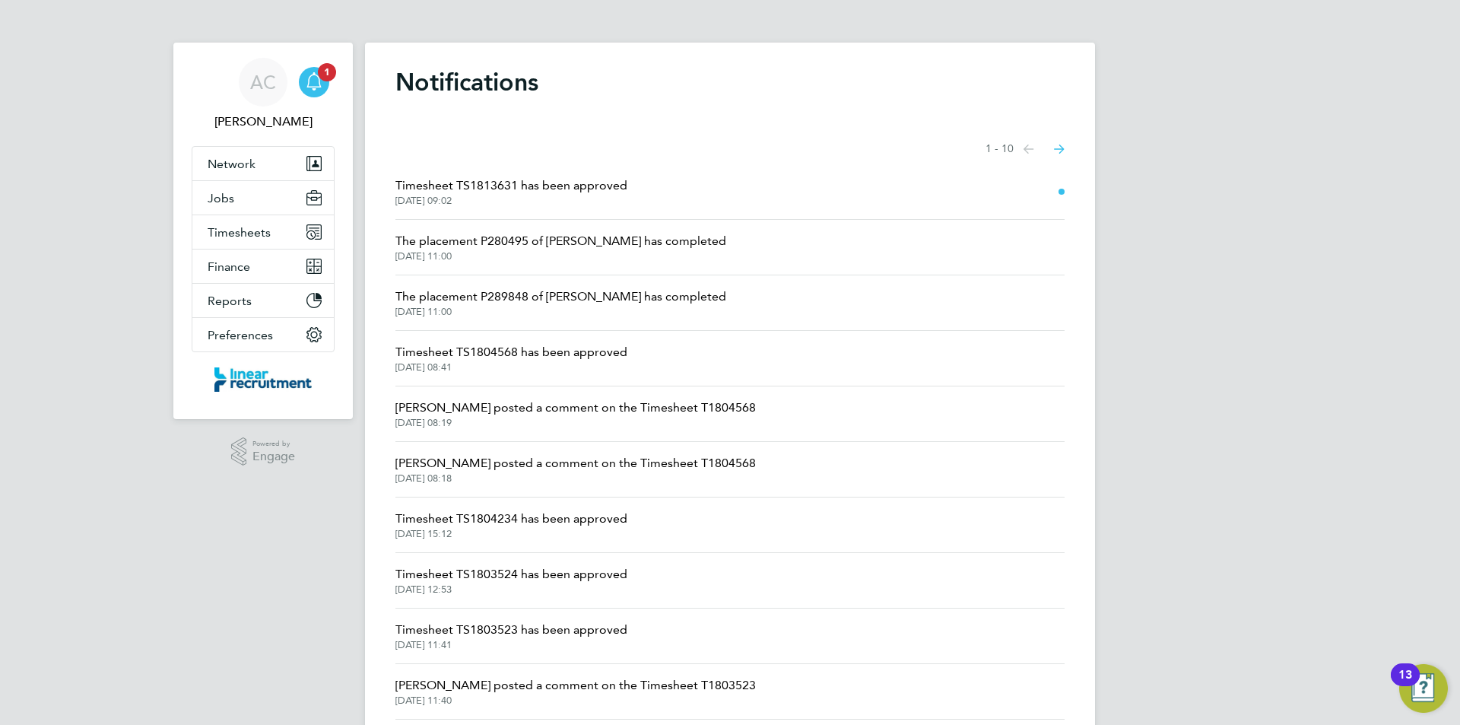
click at [521, 188] on span "Timesheet TS1813631 has been approved" at bounding box center [511, 185] width 232 height 18
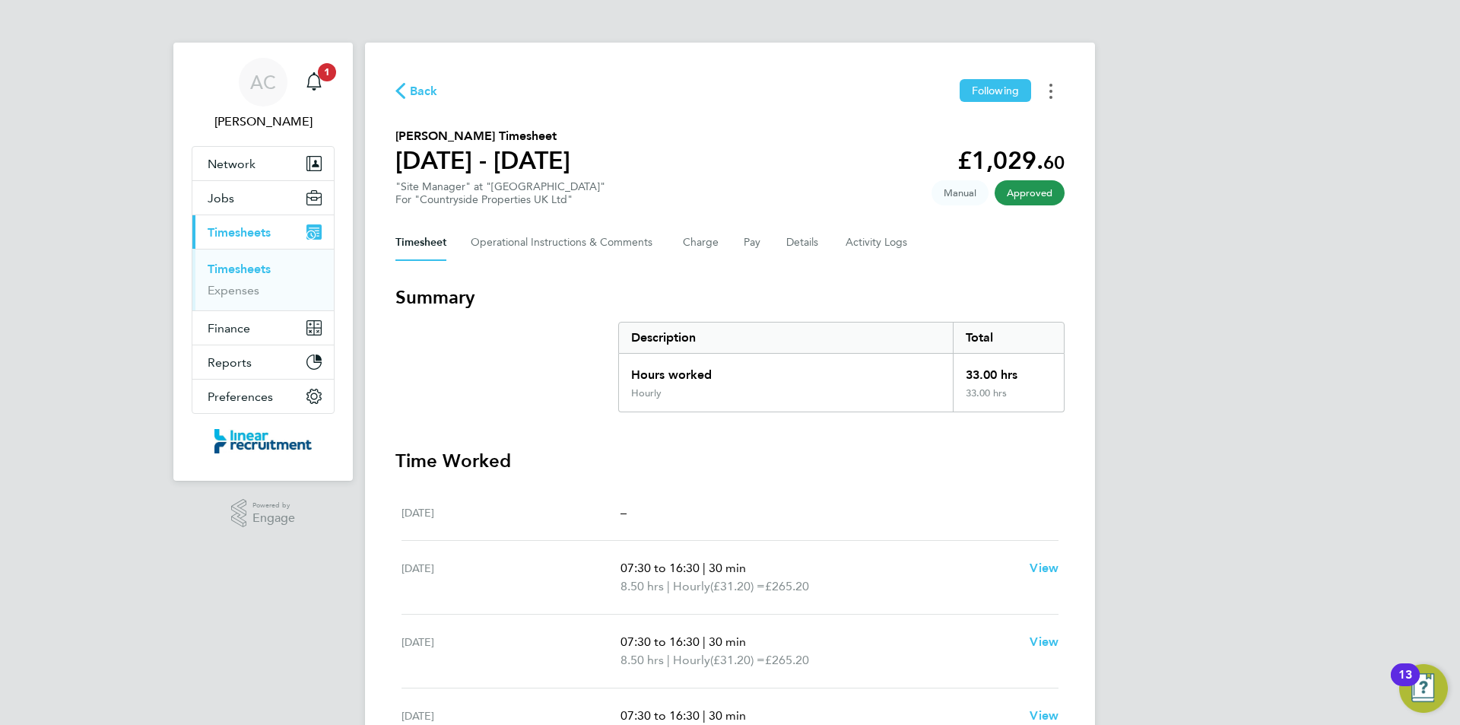
click at [1059, 97] on button "Timesheets Menu" at bounding box center [1050, 91] width 27 height 24
click at [1013, 127] on link "Download timesheet" at bounding box center [973, 125] width 183 height 30
click at [245, 263] on link "Timesheets" at bounding box center [239, 269] width 63 height 14
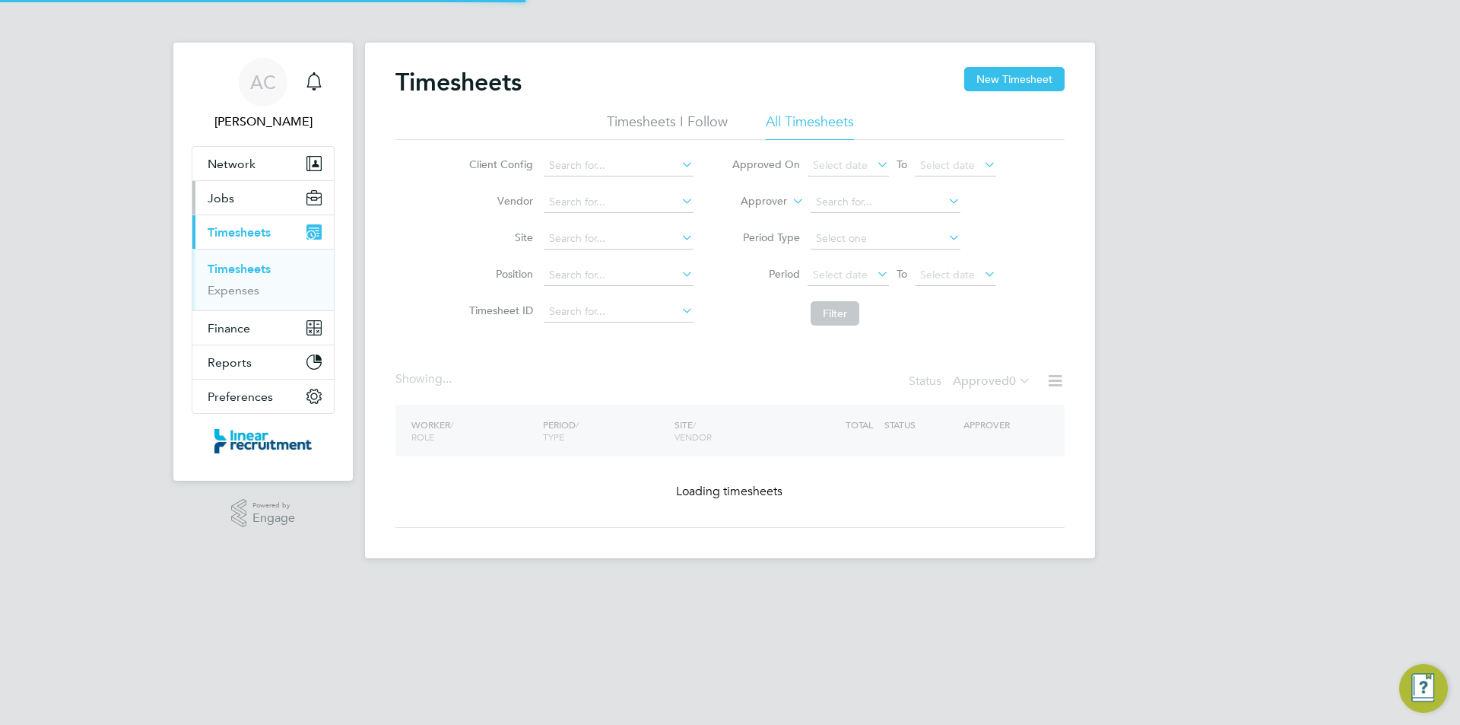
click at [260, 192] on button "Jobs" at bounding box center [262, 197] width 141 height 33
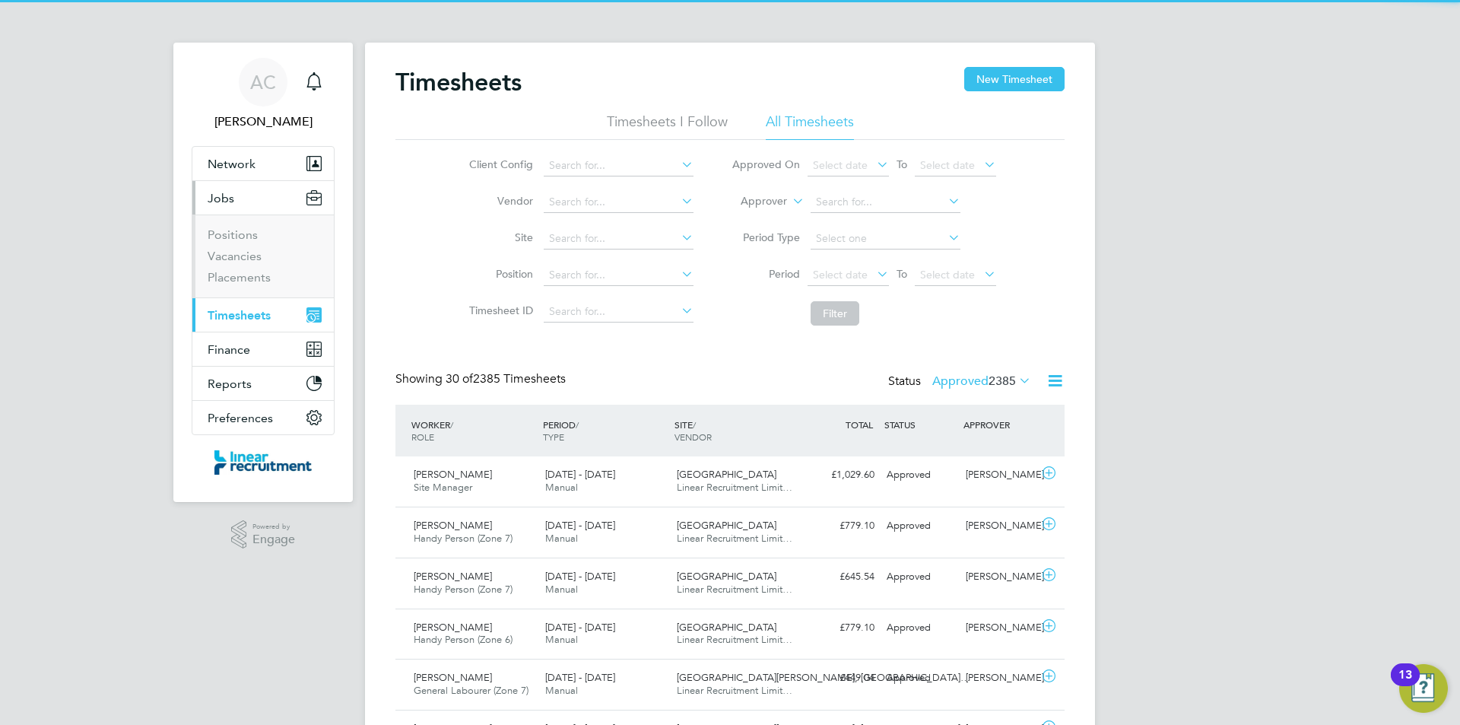
scroll to position [39, 132]
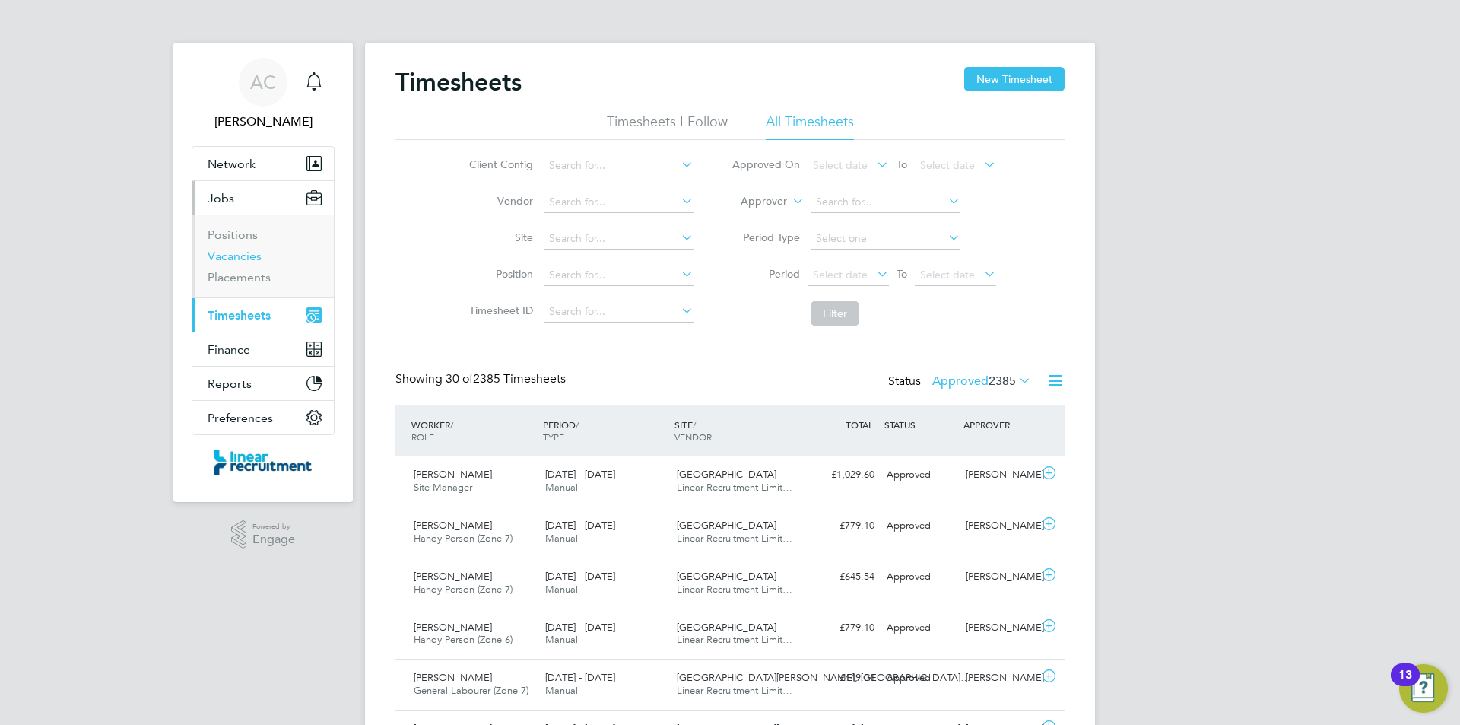
click at [250, 255] on link "Vacancies" at bounding box center [235, 256] width 54 height 14
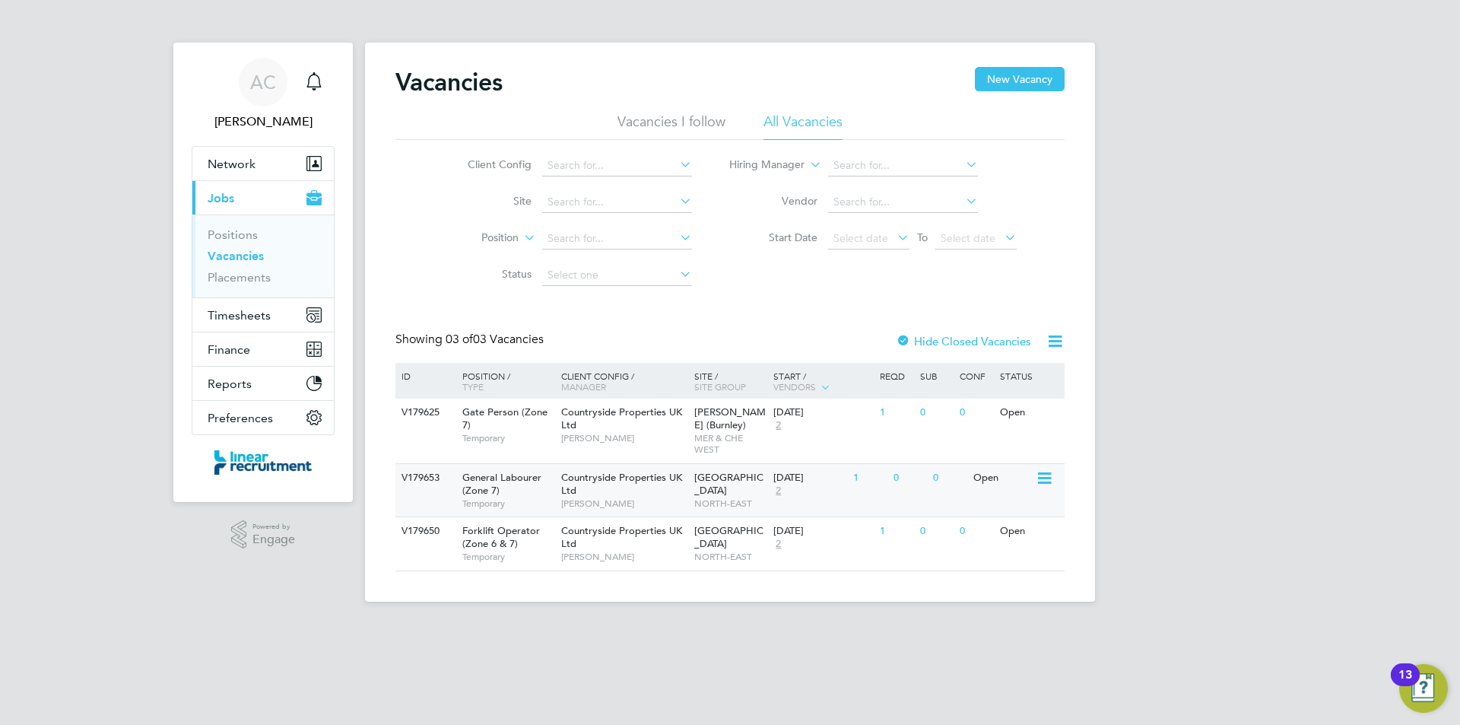
click at [654, 496] on div "Countryside Properties UK Ltd Steven McIntyre" at bounding box center [623, 490] width 133 height 52
click at [260, 314] on span "Timesheets" at bounding box center [239, 315] width 63 height 14
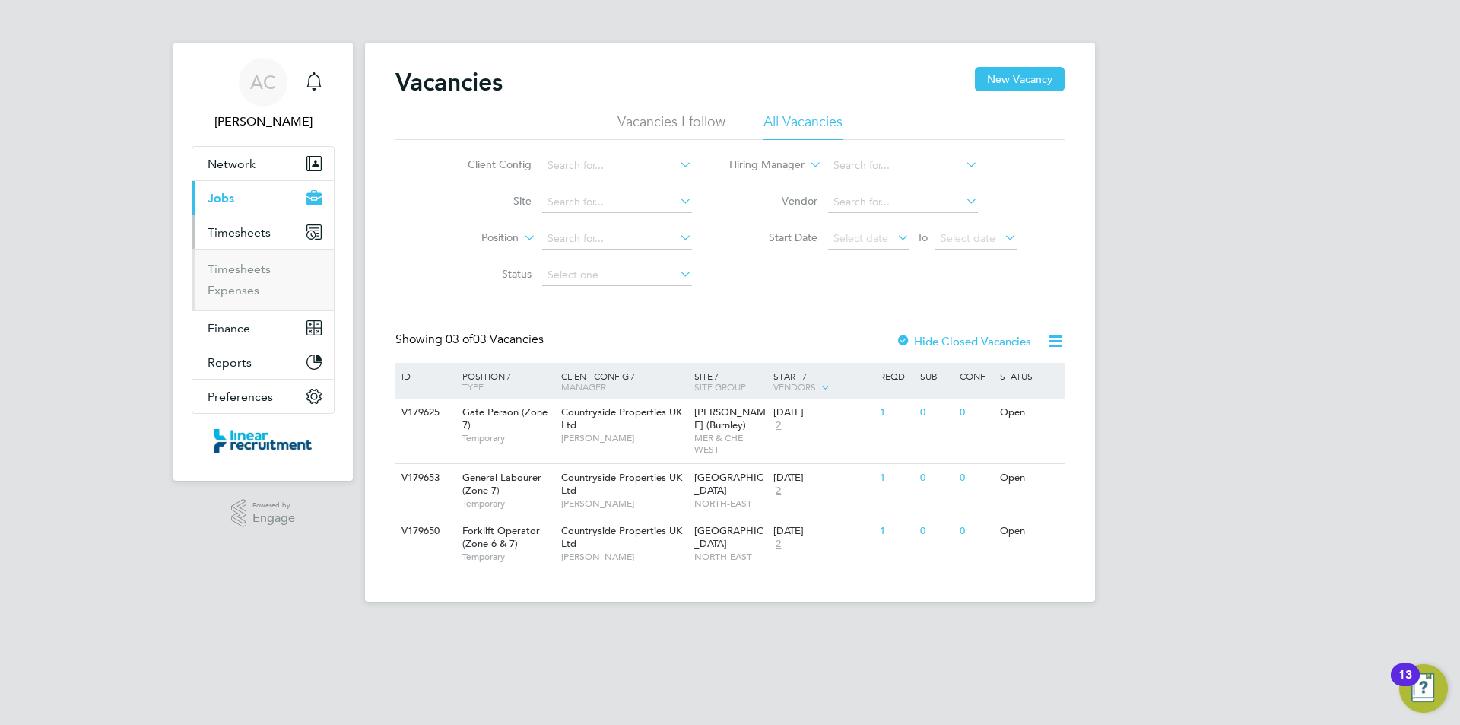
click at [243, 223] on button "Timesheets" at bounding box center [262, 231] width 141 height 33
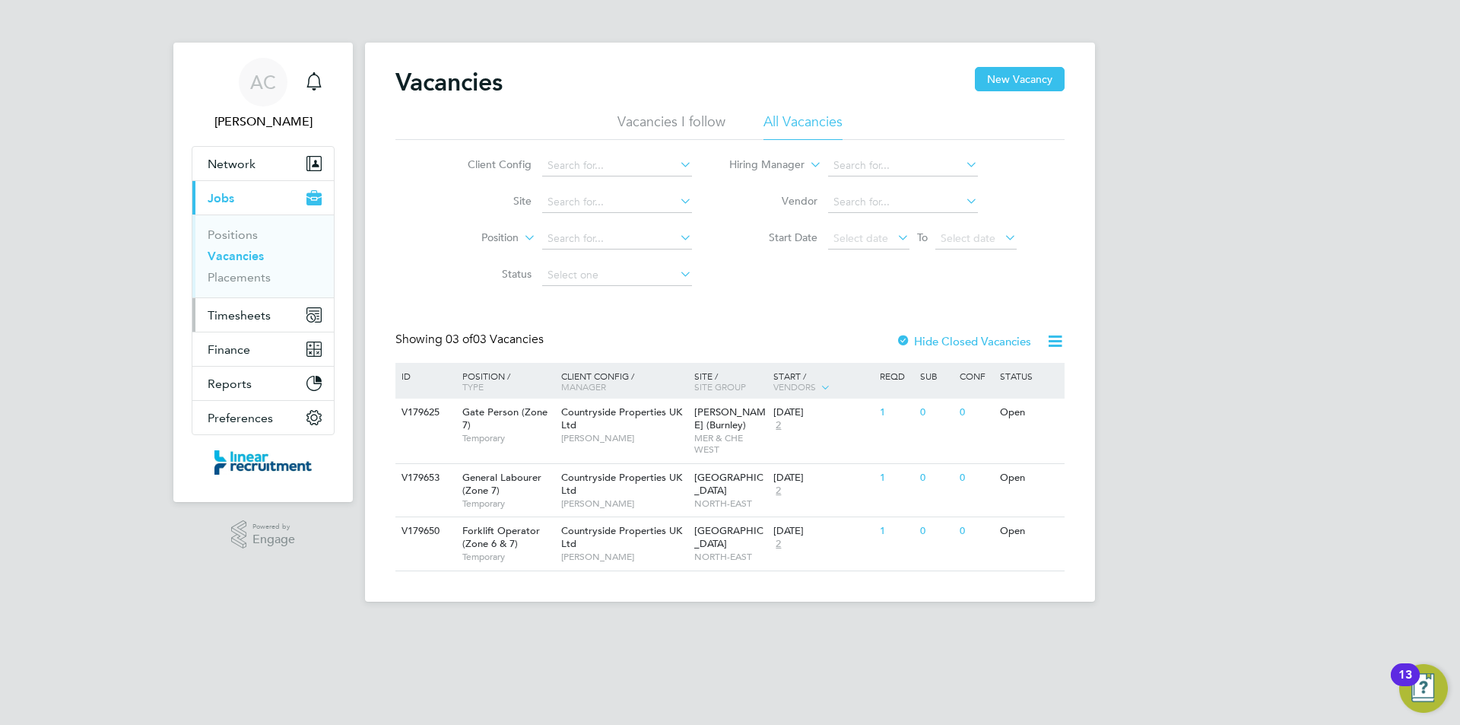
click at [249, 316] on span "Timesheets" at bounding box center [239, 315] width 63 height 14
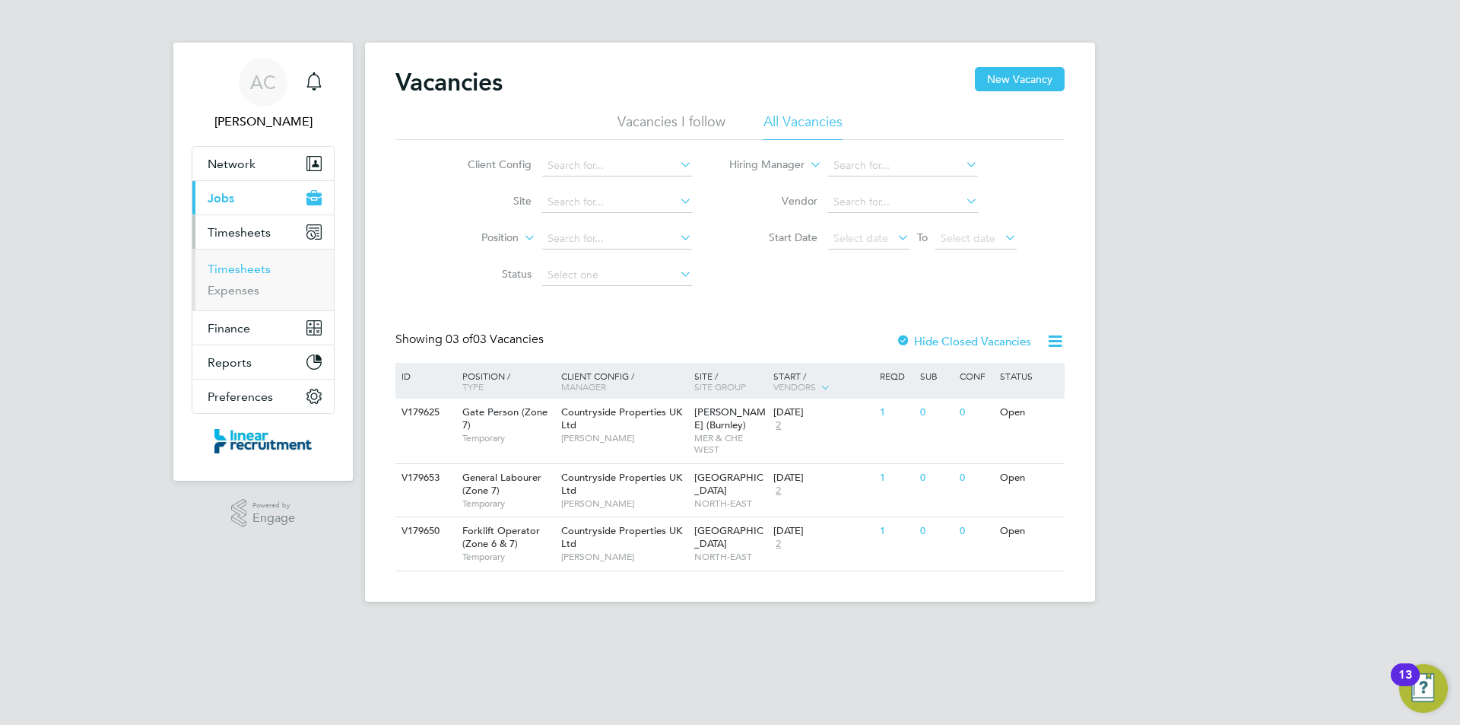
click at [259, 265] on link "Timesheets" at bounding box center [239, 269] width 63 height 14
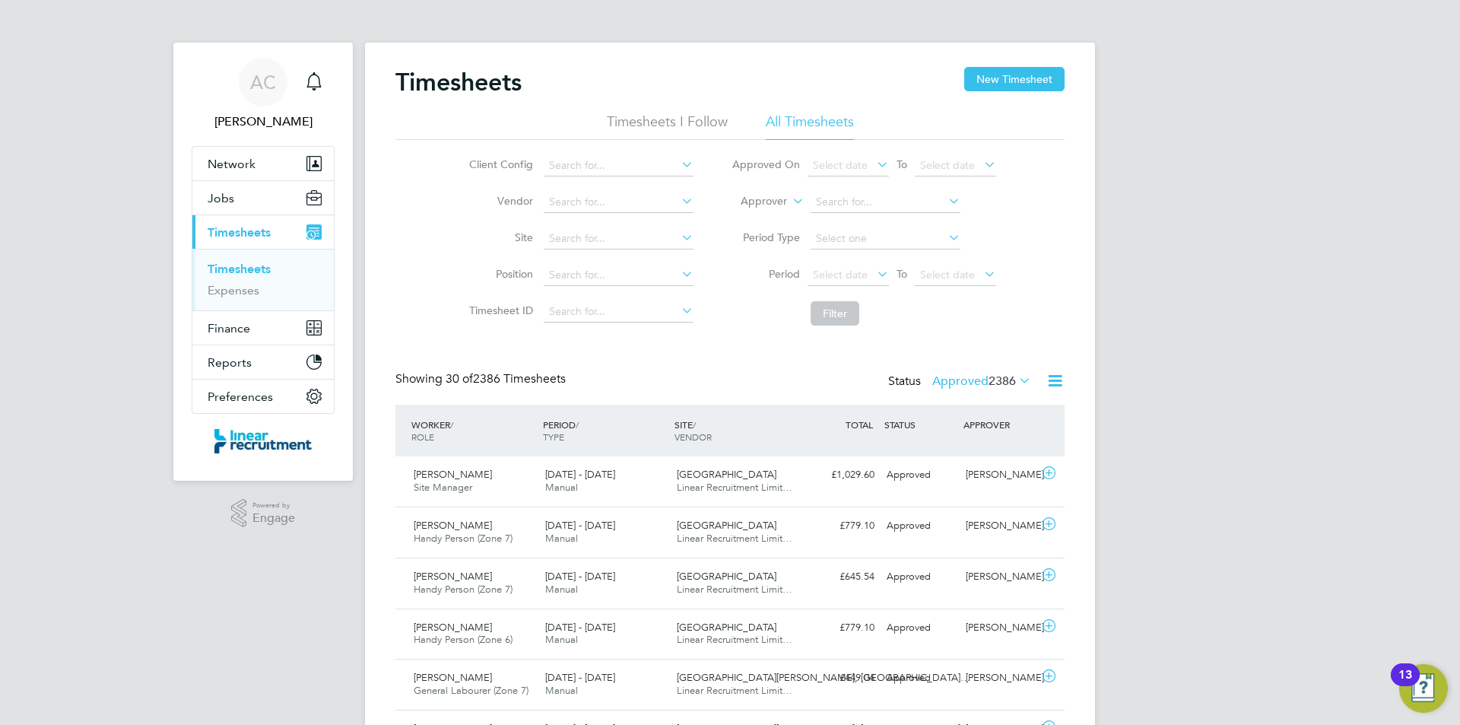
click at [951, 377] on label "Approved 2386" at bounding box center [981, 380] width 99 height 15
click at [967, 457] on li "Submitted" at bounding box center [962, 450] width 70 height 21
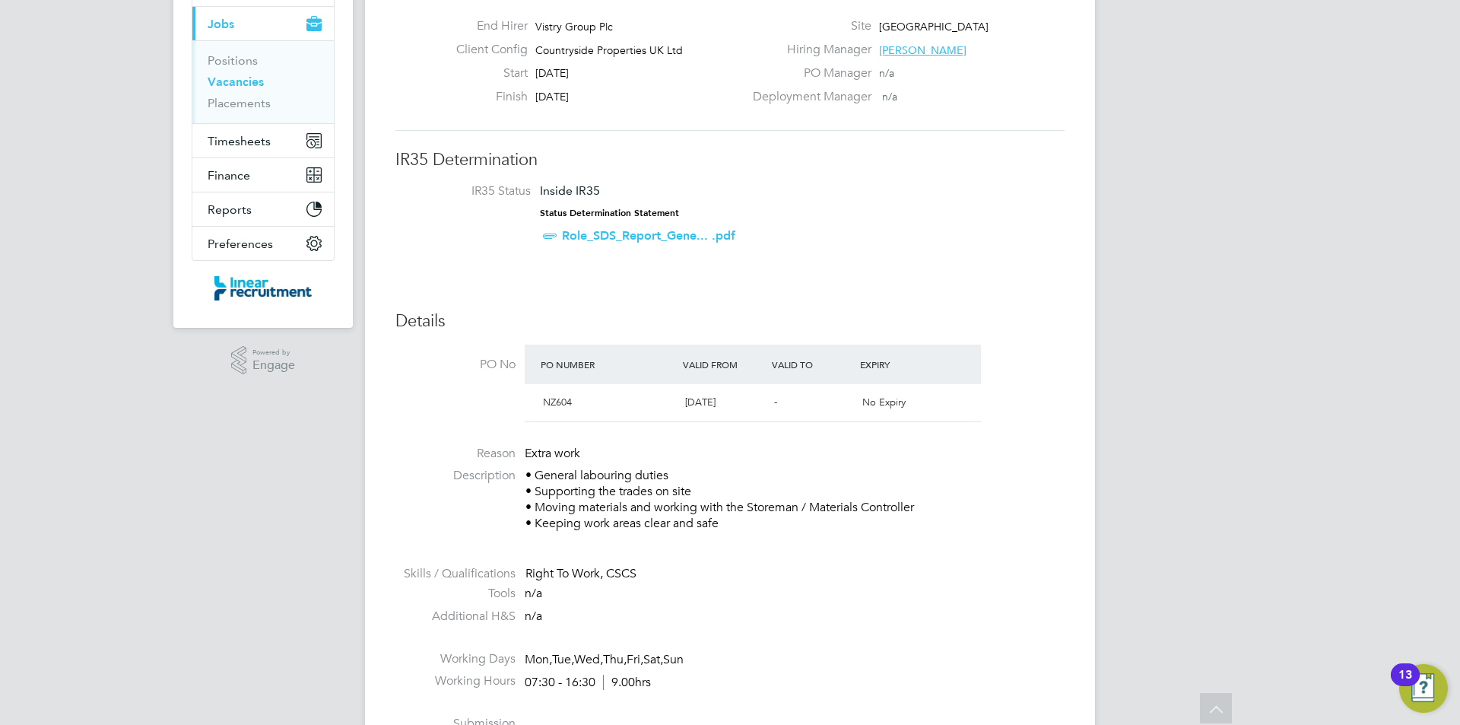
scroll to position [152, 0]
